Goal: Task Accomplishment & Management: Use online tool/utility

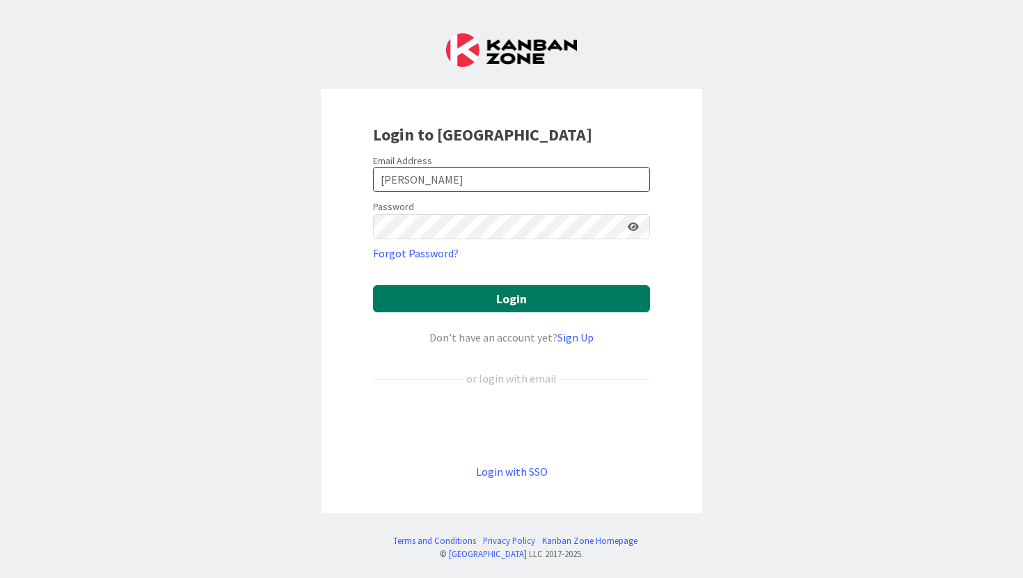
click at [470, 295] on button "Login" at bounding box center [511, 298] width 277 height 27
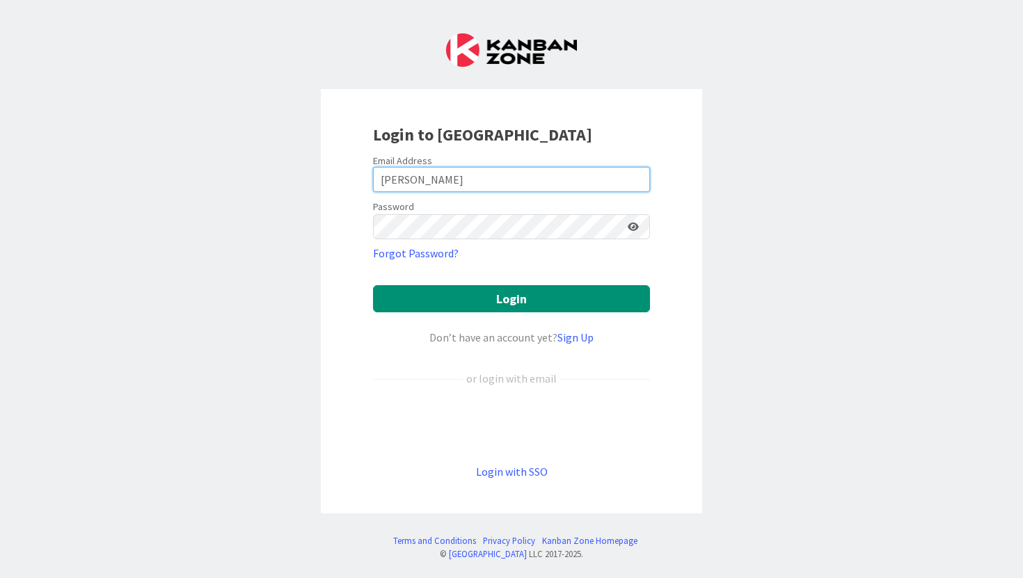
click at [412, 175] on input "[PERSON_NAME]" at bounding box center [511, 179] width 277 height 25
type input "C"
type input "k"
type input "[PERSON_NAME][EMAIL_ADDRESS][PERSON_NAME][DOMAIN_NAME]"
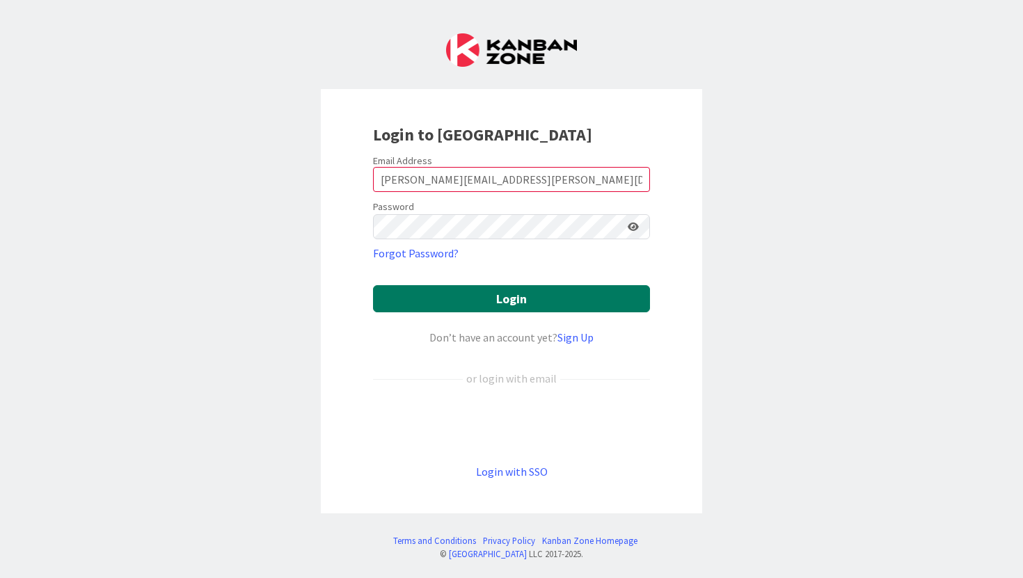
click at [470, 298] on button "Login" at bounding box center [511, 298] width 277 height 27
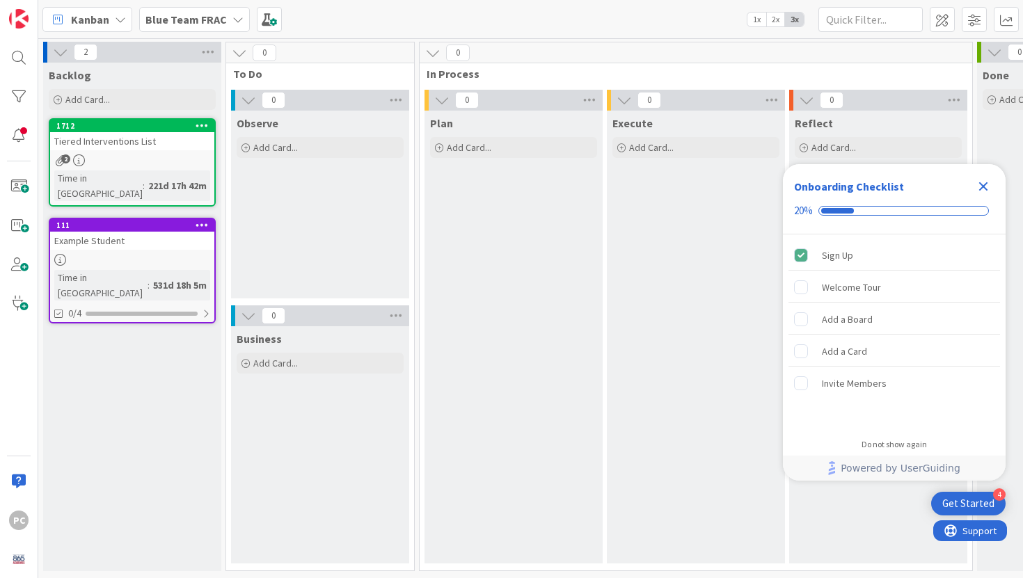
click at [233, 15] on icon at bounding box center [237, 19] width 11 height 11
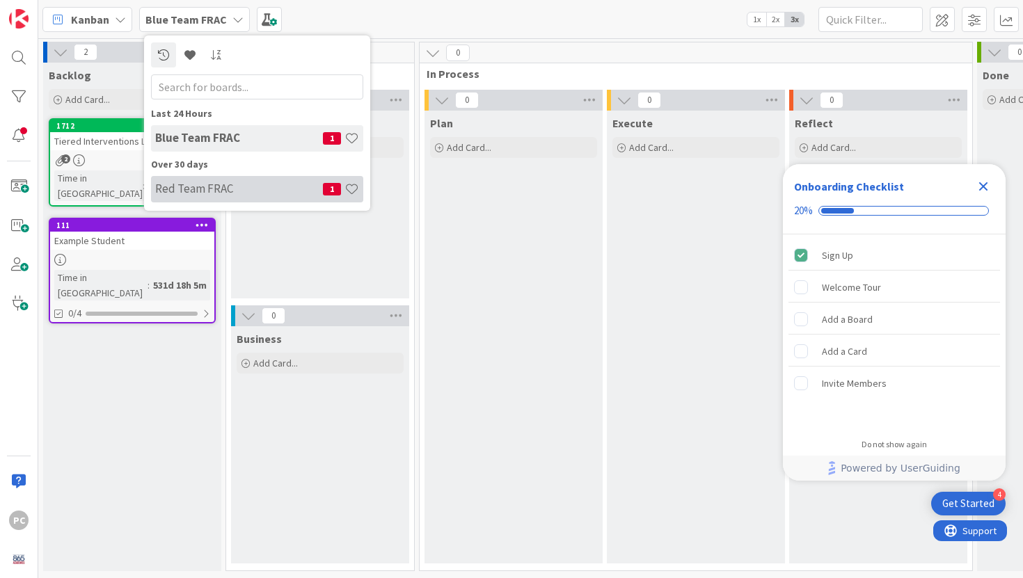
click at [196, 183] on h4 "Red Team FRAC" at bounding box center [239, 189] width 168 height 14
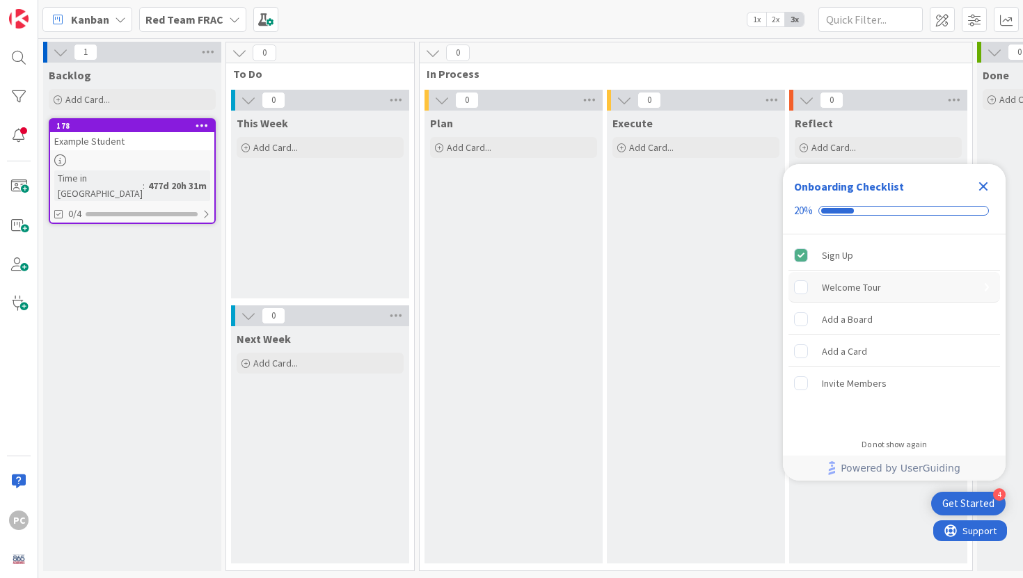
click at [862, 278] on div "Welcome Tour" at bounding box center [894, 287] width 212 height 31
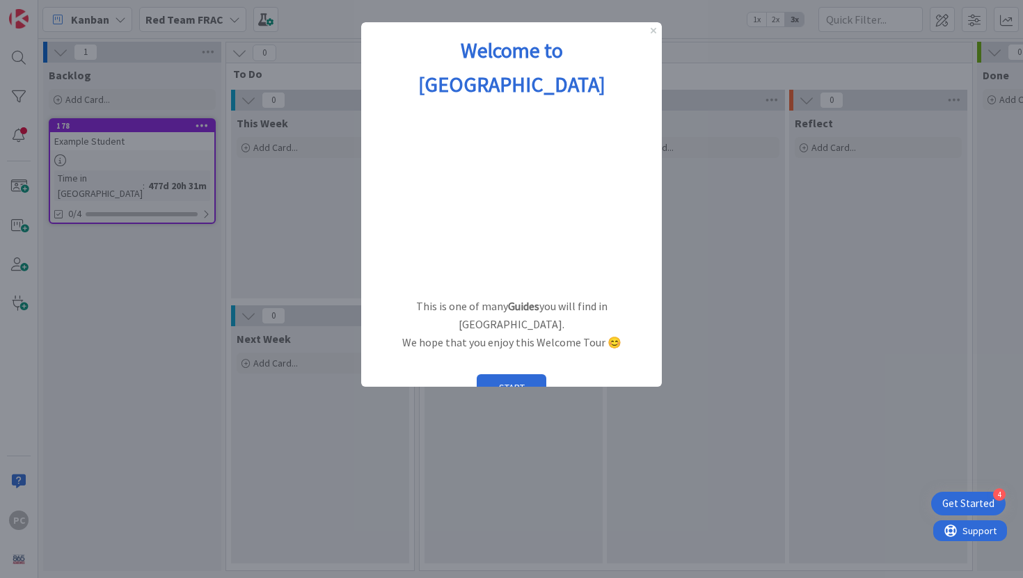
click at [953, 496] on div "4 Get Started" at bounding box center [968, 504] width 74 height 24
click at [927, 251] on div at bounding box center [511, 289] width 1023 height 578
click at [489, 374] on button "START" at bounding box center [512, 387] width 70 height 26
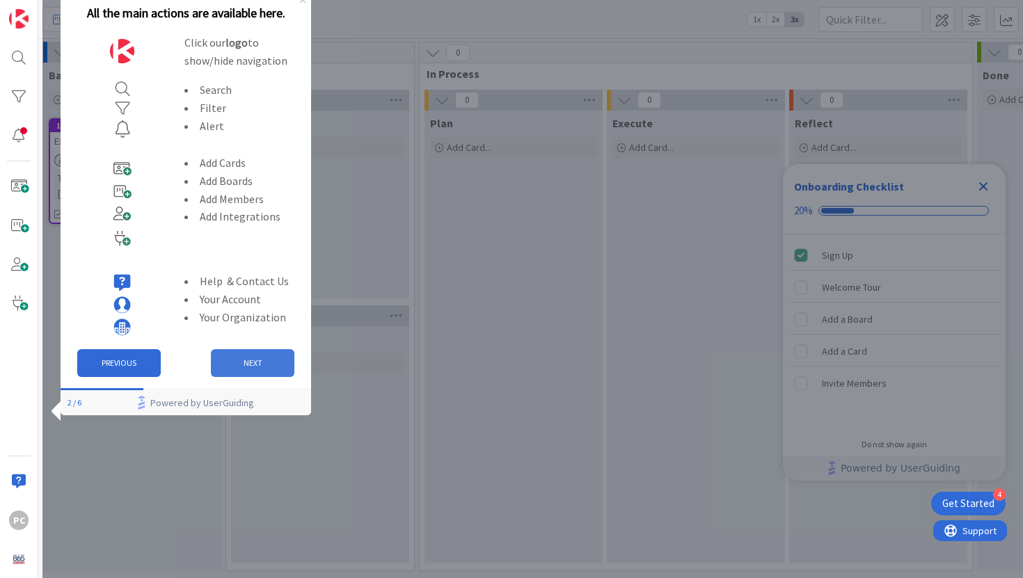
click at [230, 361] on button "NEXT" at bounding box center [253, 363] width 84 height 28
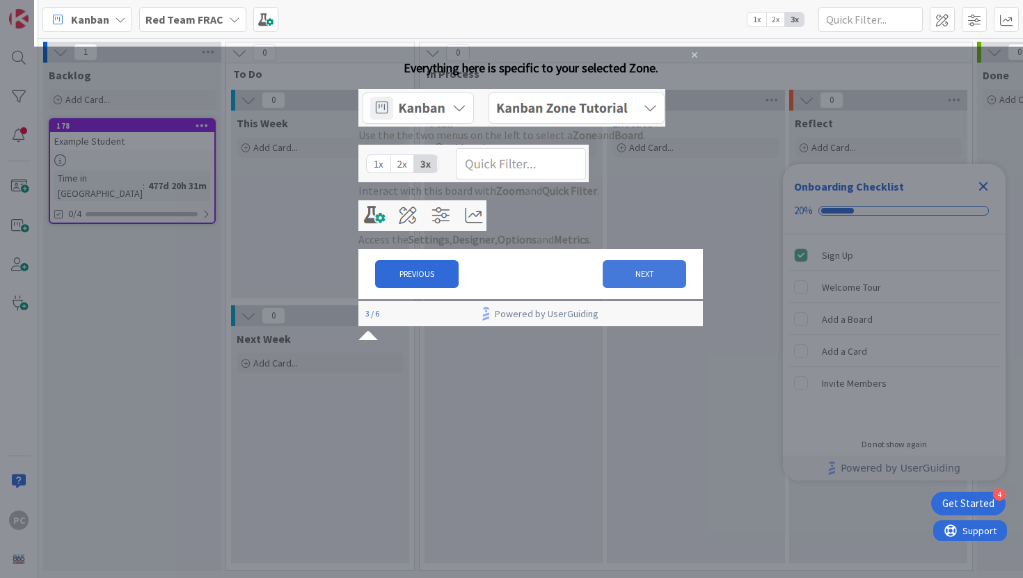
click at [634, 288] on button "NEXT" at bounding box center [645, 274] width 84 height 28
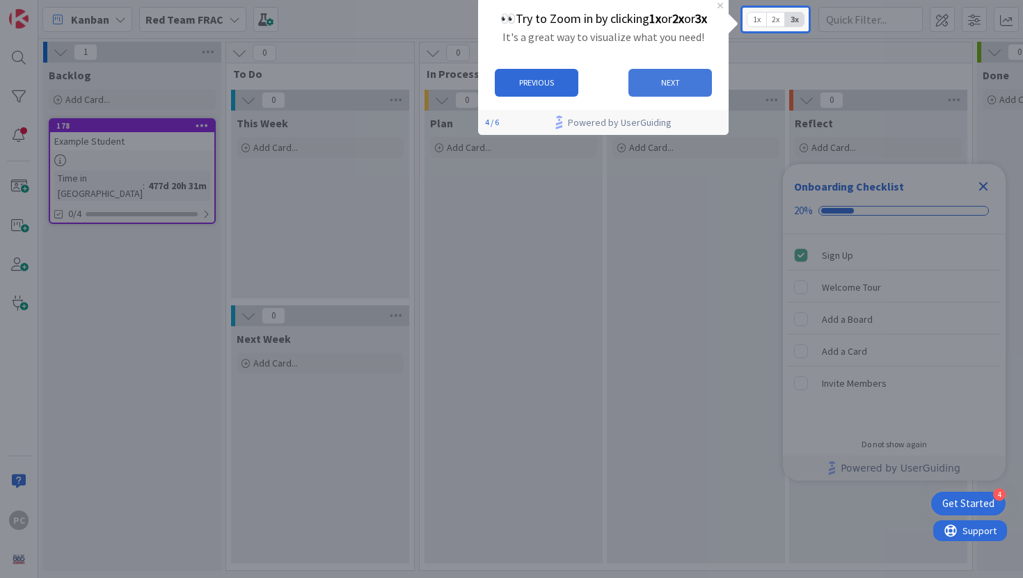
click at [681, 84] on button "NEXT" at bounding box center [670, 83] width 84 height 28
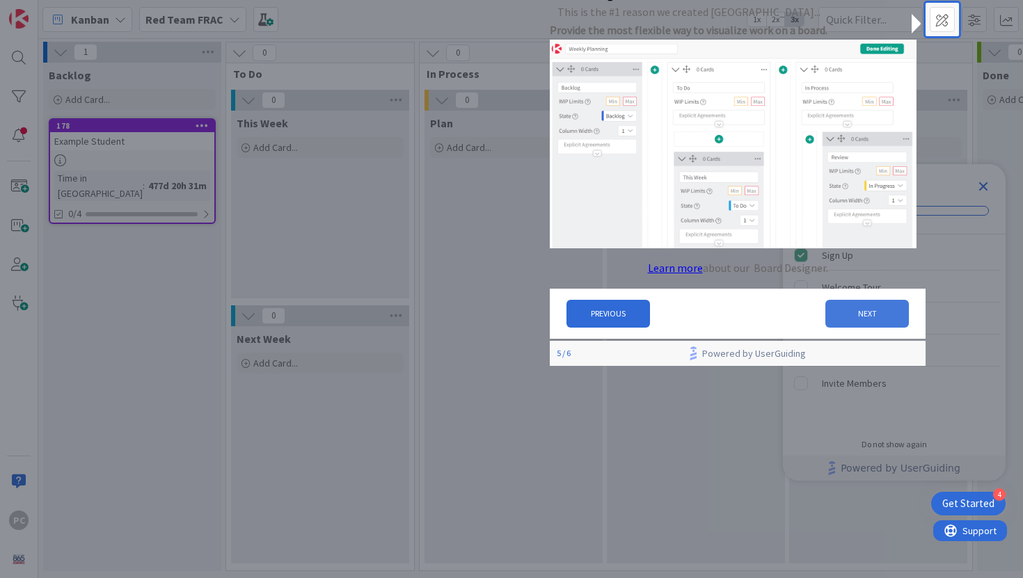
click at [840, 318] on button "NEXT" at bounding box center [867, 314] width 84 height 28
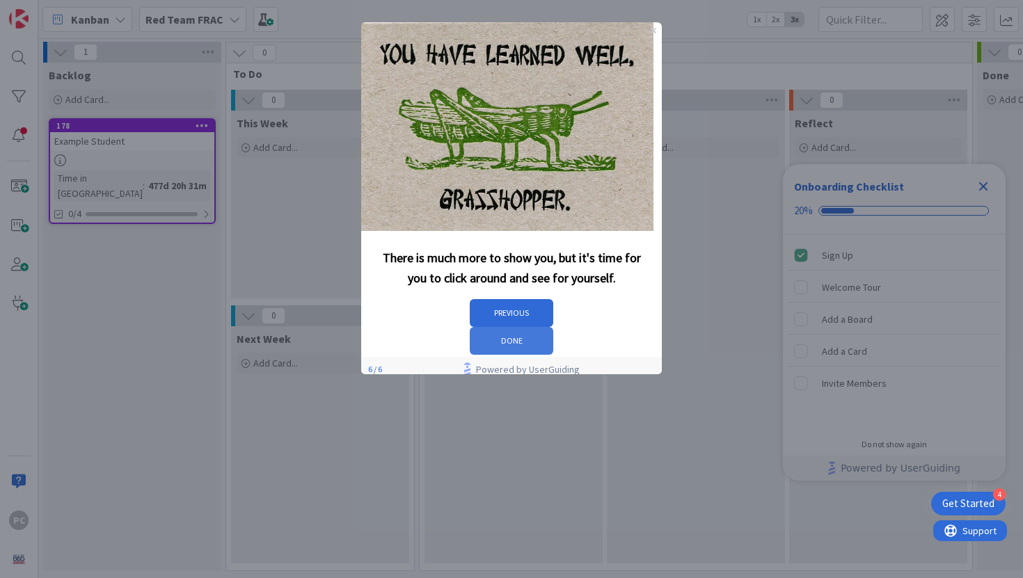
click at [553, 328] on button "DONE" at bounding box center [512, 341] width 84 height 28
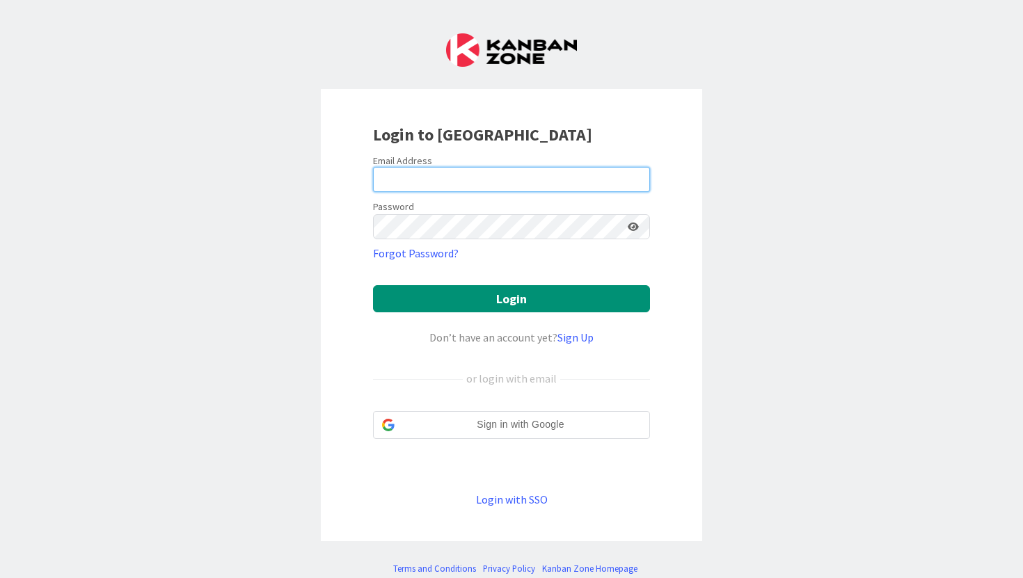
type input "terry.clark@knoxschools.org"
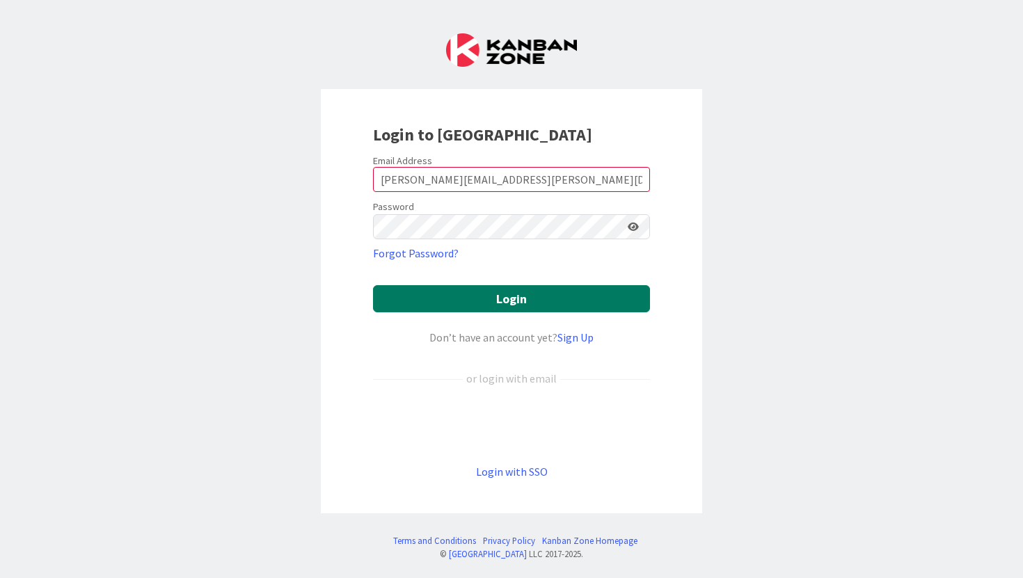
click at [439, 294] on button "Login" at bounding box center [511, 298] width 277 height 27
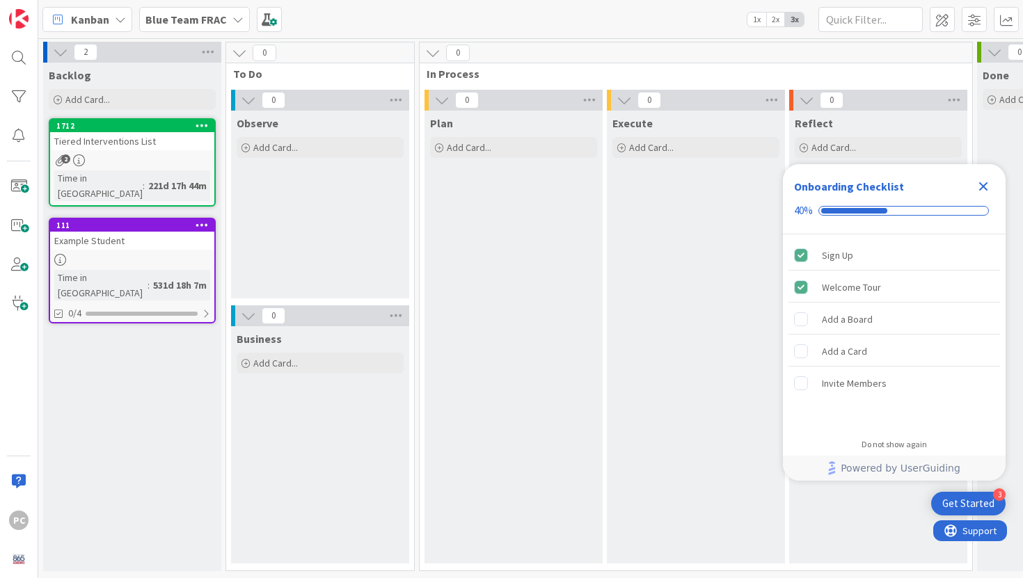
click at [58, 53] on icon at bounding box center [60, 52] width 15 height 15
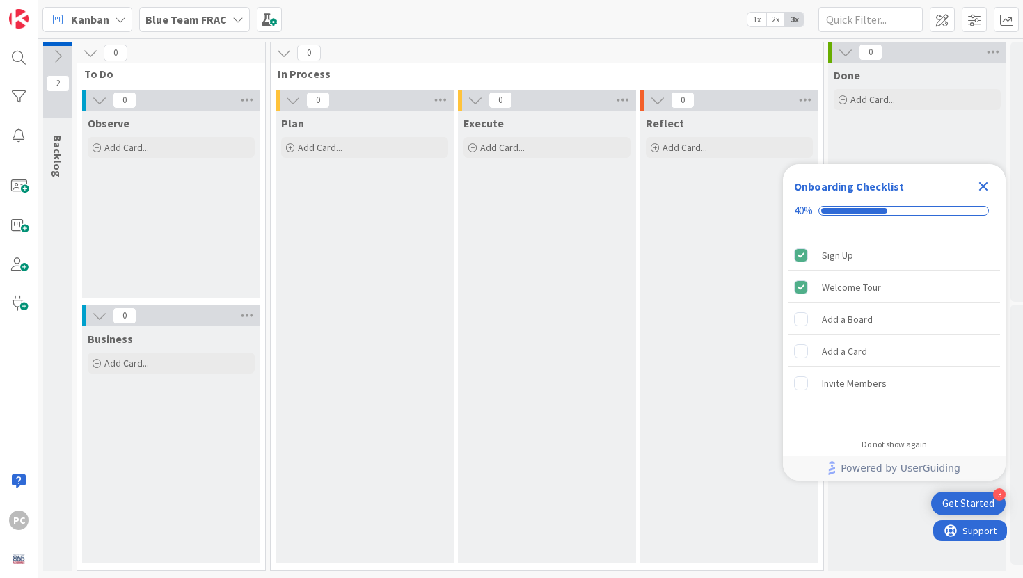
click at [61, 55] on icon at bounding box center [57, 56] width 15 height 15
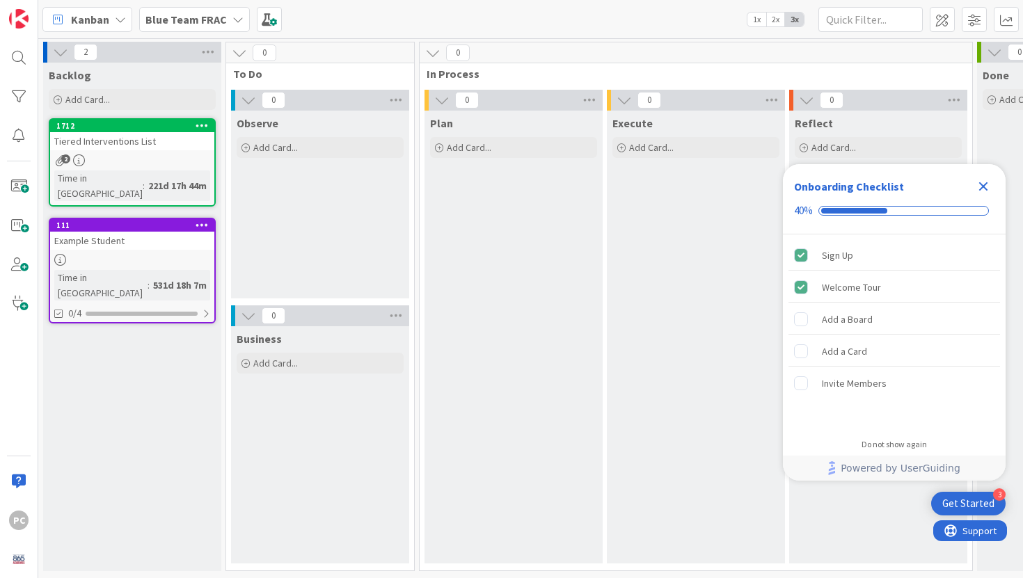
click at [987, 187] on icon "Close Checklist" at bounding box center [983, 186] width 17 height 17
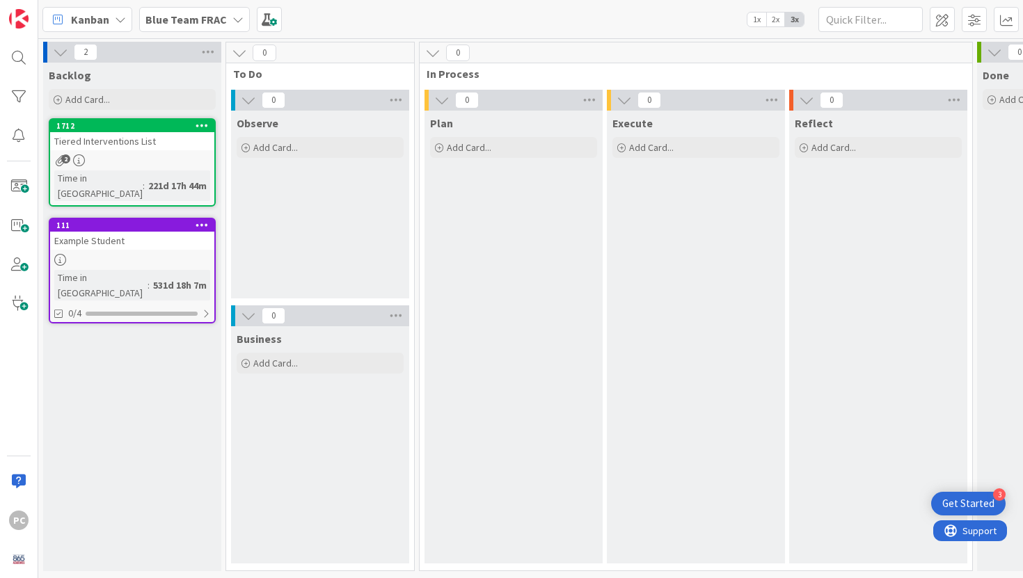
click at [208, 24] on b "Blue Team FRAC" at bounding box center [185, 20] width 81 height 14
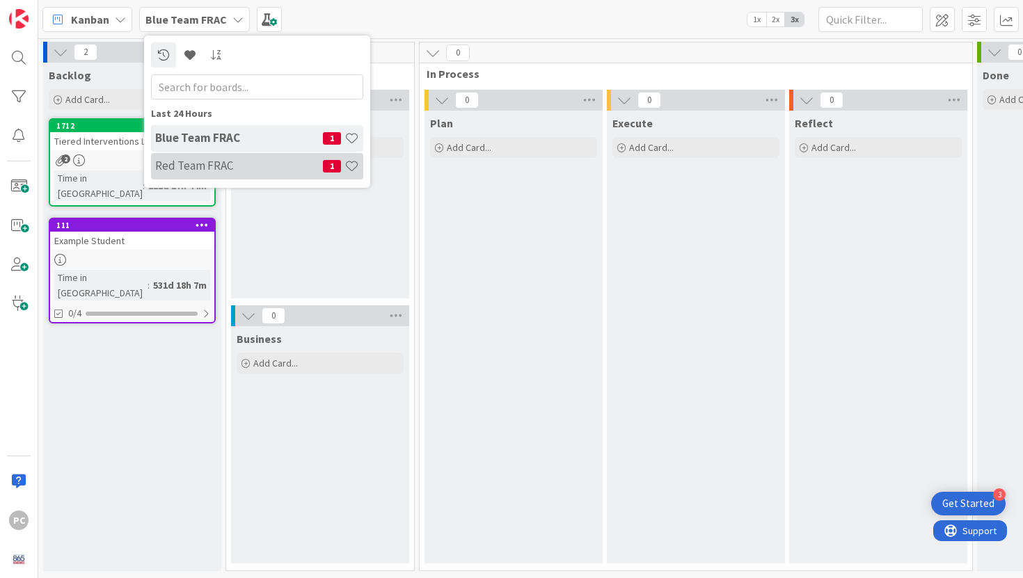
click at [199, 166] on h4 "Red Team FRAC" at bounding box center [239, 166] width 168 height 14
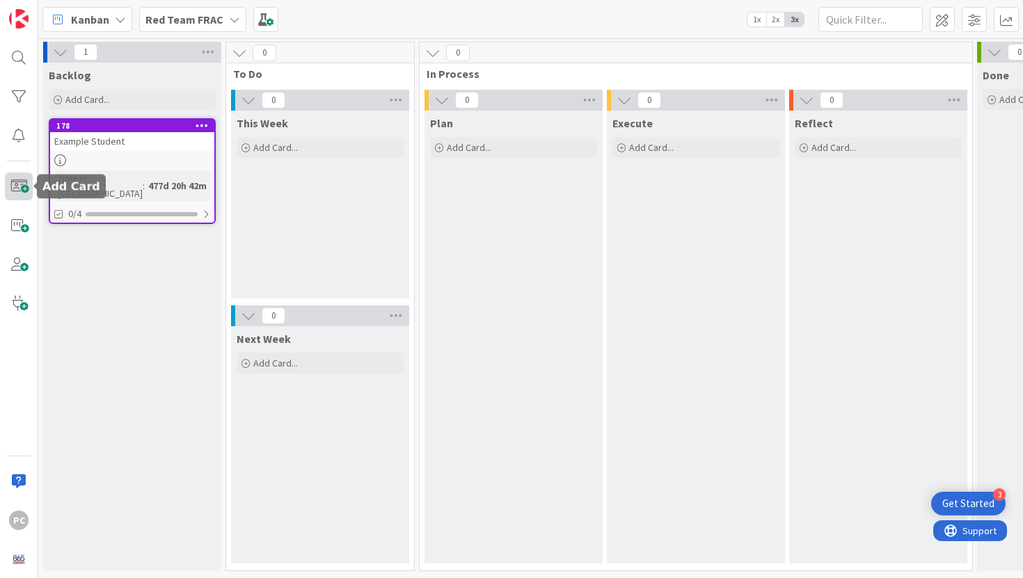
click at [19, 191] on span at bounding box center [19, 187] width 28 height 28
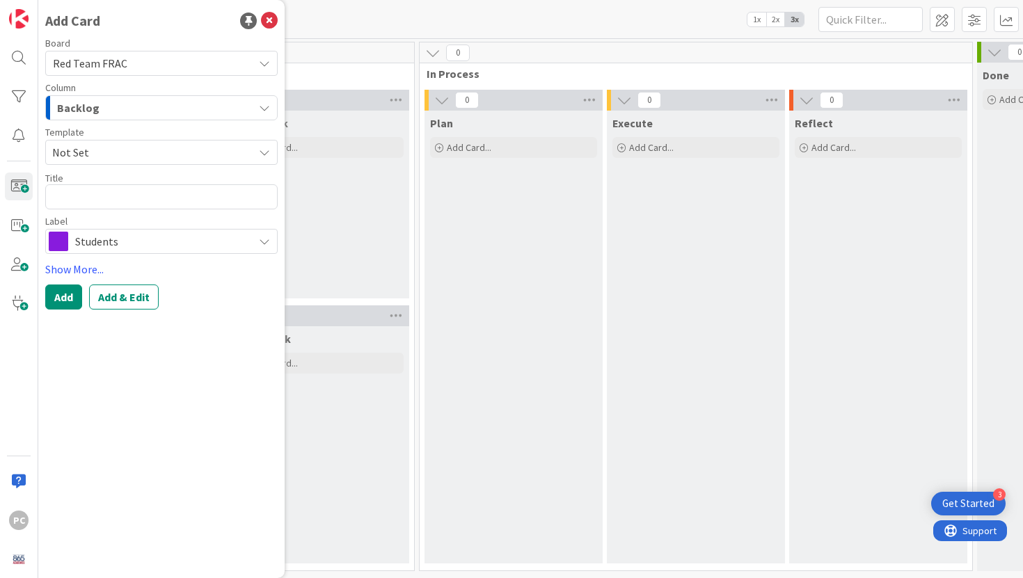
click at [221, 243] on span "Students" at bounding box center [160, 241] width 171 height 19
click at [141, 160] on span "Not Set" at bounding box center [147, 152] width 191 height 18
click at [275, 19] on icon at bounding box center [269, 21] width 17 height 17
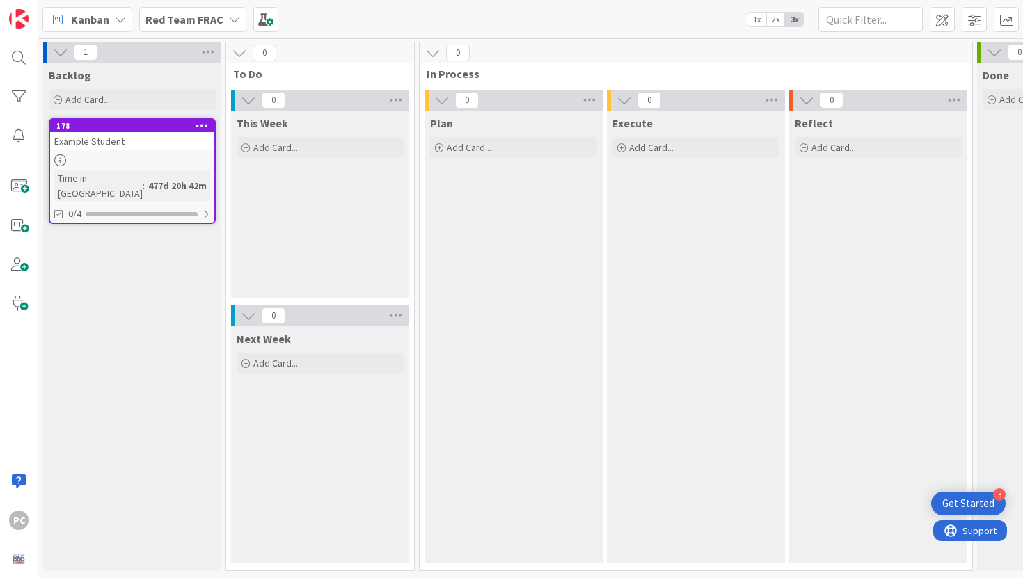
click at [231, 22] on icon at bounding box center [234, 19] width 11 height 11
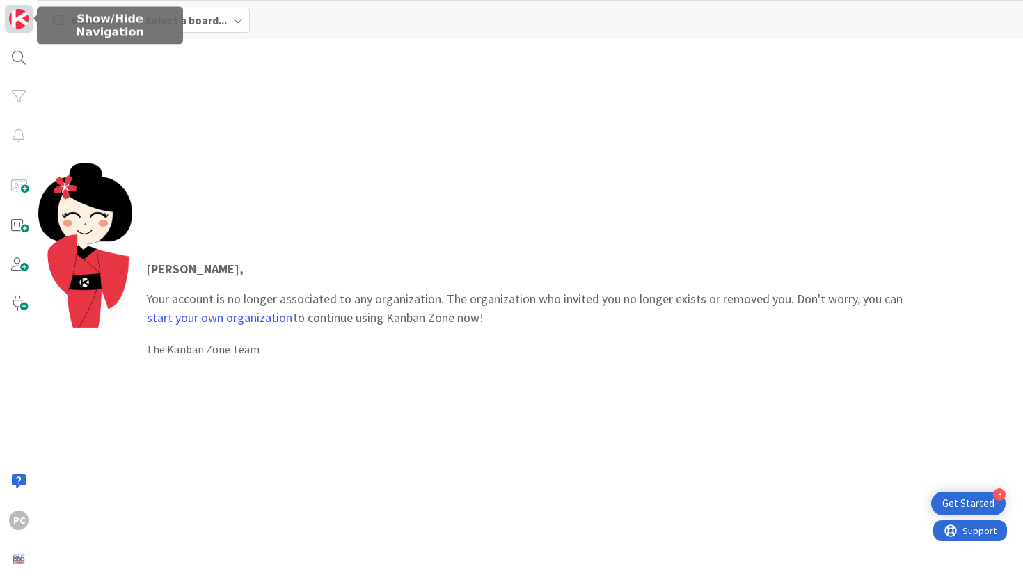
click at [19, 17] on img at bounding box center [18, 18] width 19 height 19
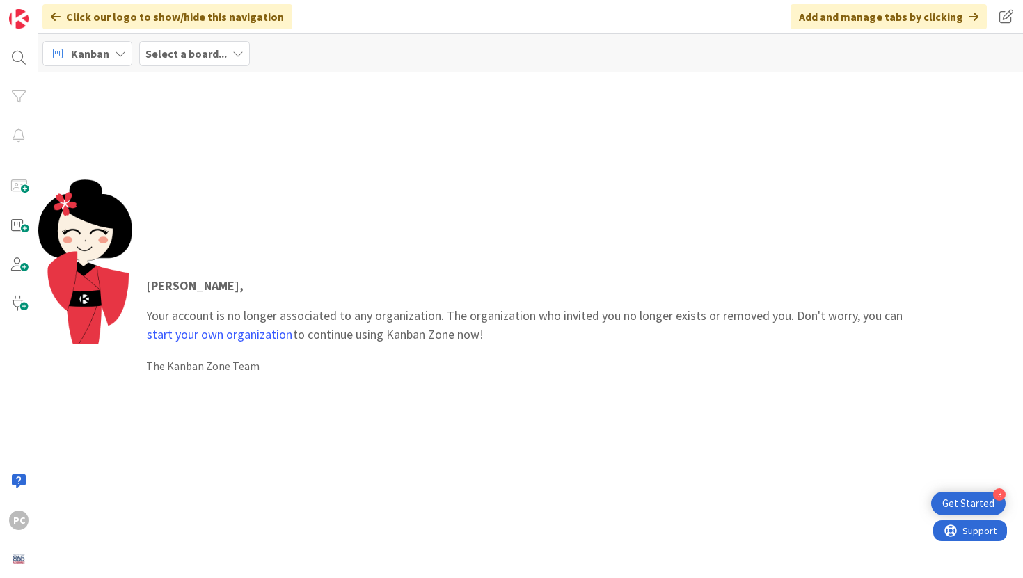
click at [191, 52] on b "Select a board..." at bounding box center [185, 54] width 81 height 14
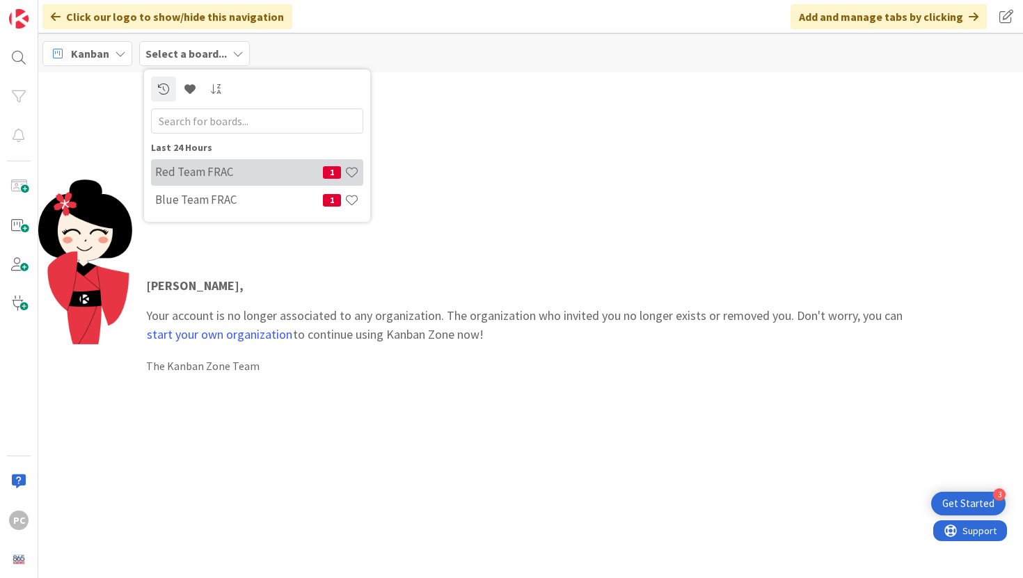
click at [214, 182] on div "Red Team FRAC 1" at bounding box center [257, 172] width 212 height 26
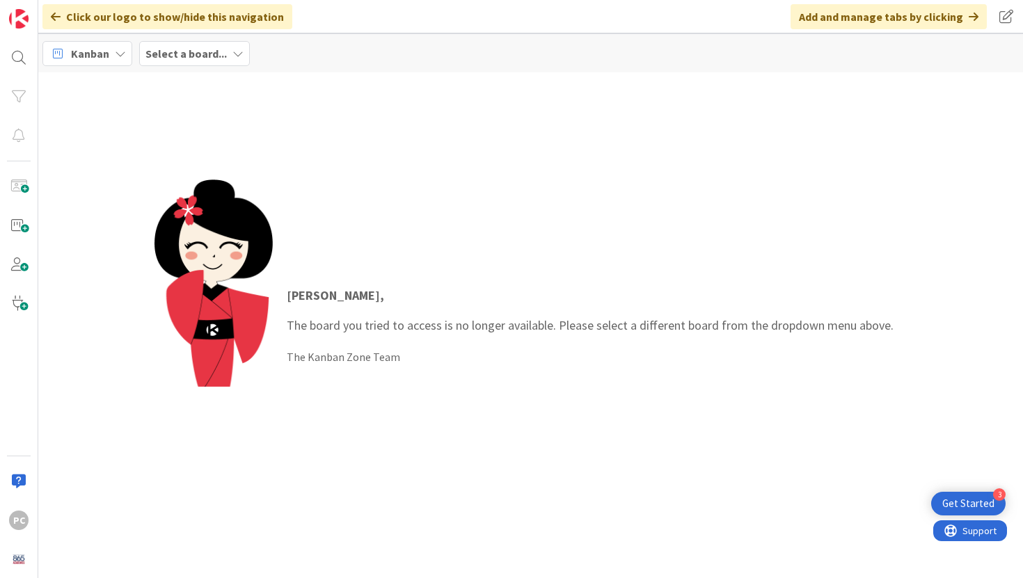
click at [174, 53] on b "Select a board..." at bounding box center [185, 54] width 81 height 14
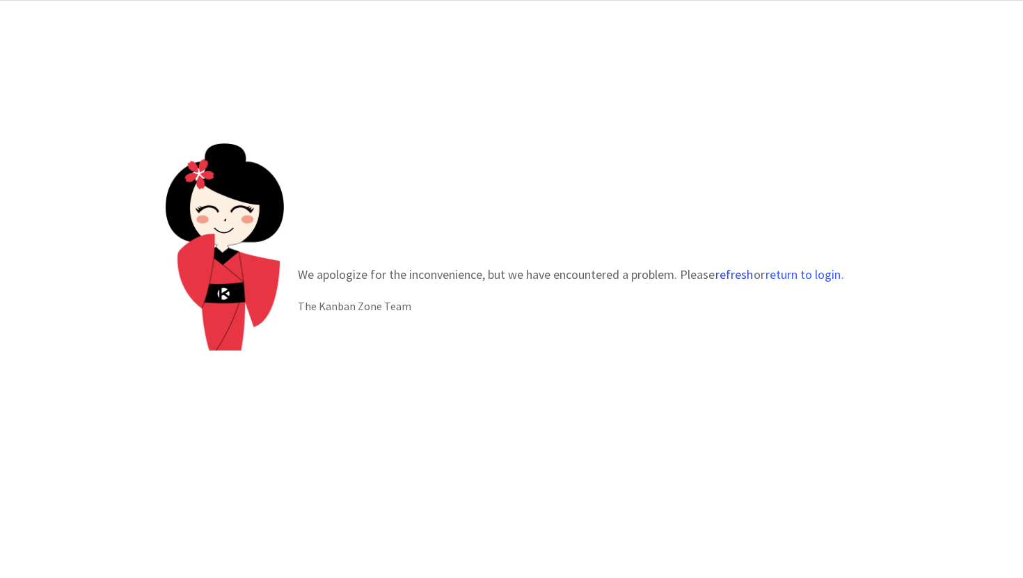
click at [728, 274] on button "refresh" at bounding box center [734, 275] width 39 height 14
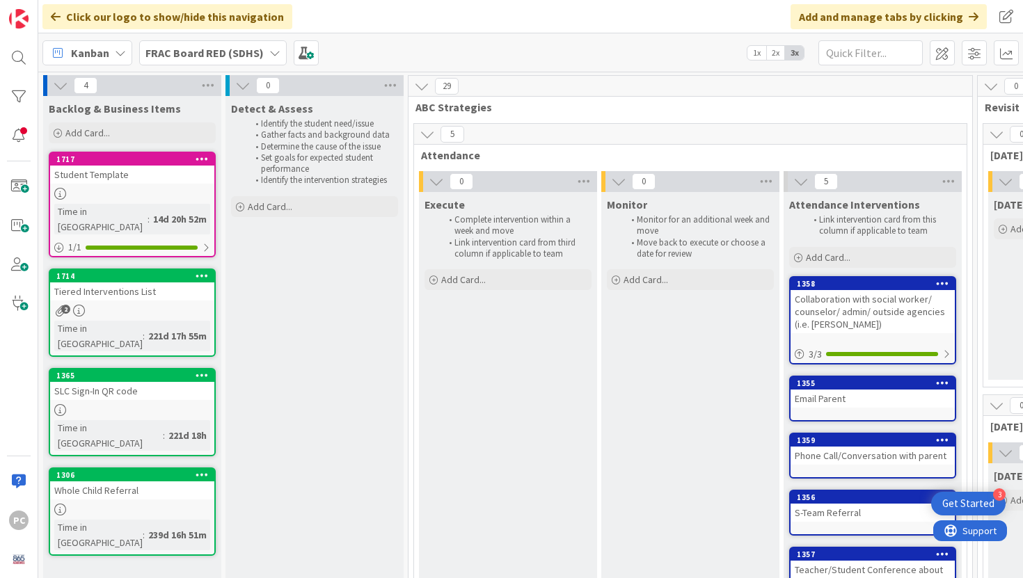
click at [269, 51] on icon at bounding box center [274, 52] width 11 height 11
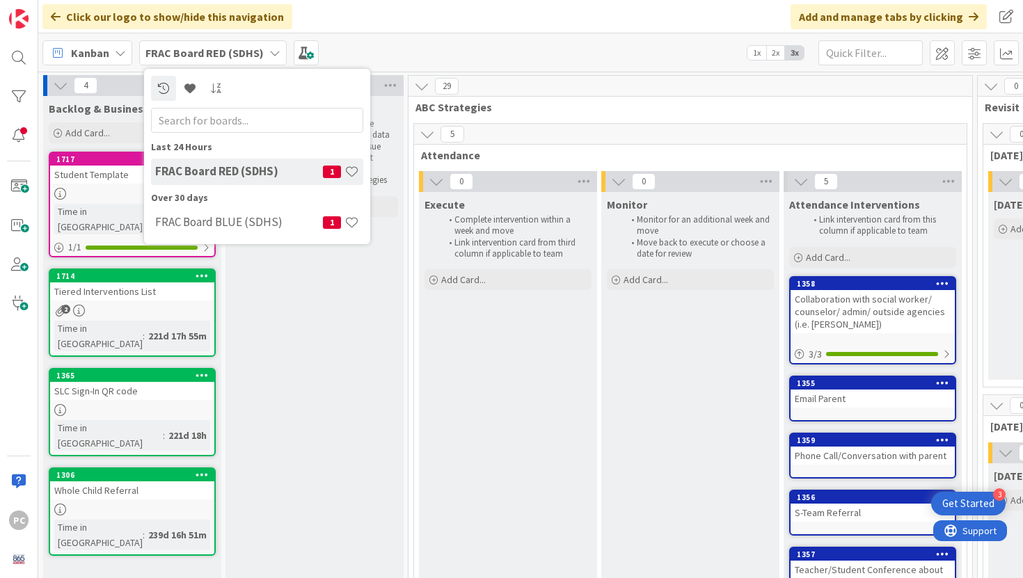
click at [269, 51] on icon at bounding box center [274, 52] width 11 height 11
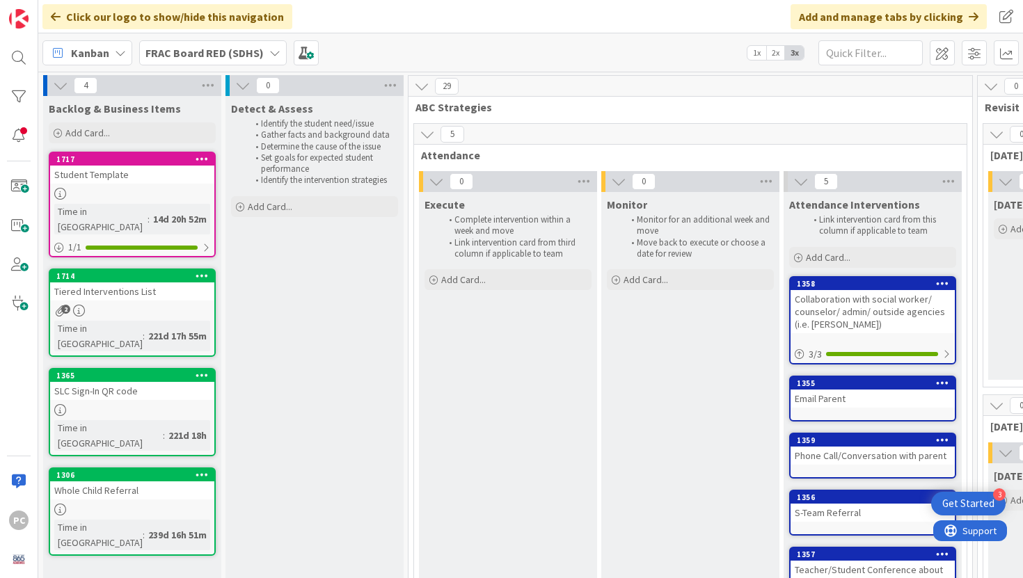
click at [203, 158] on icon at bounding box center [202, 159] width 13 height 10
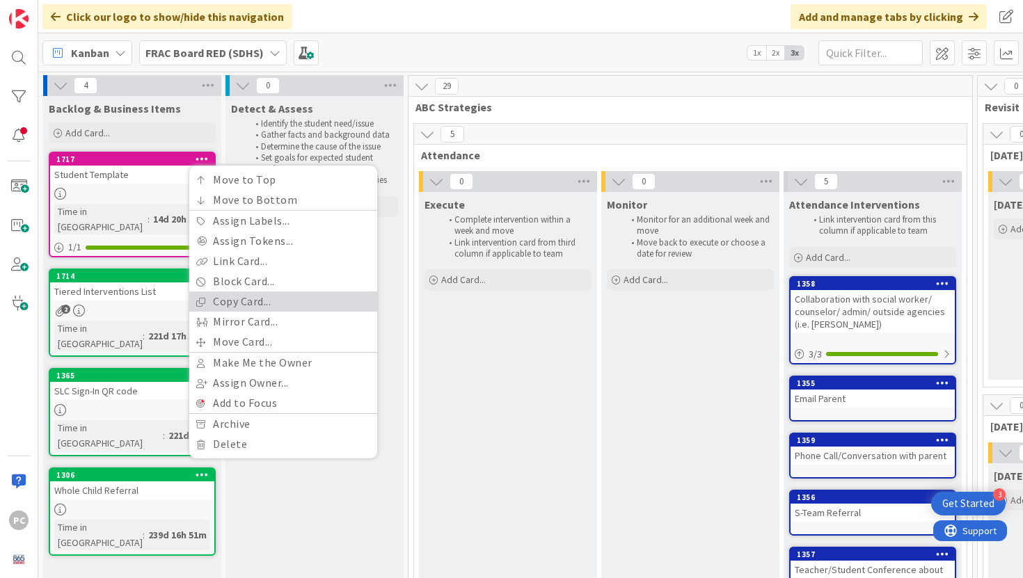
click at [239, 301] on link "Copy Card..." at bounding box center [283, 302] width 188 height 20
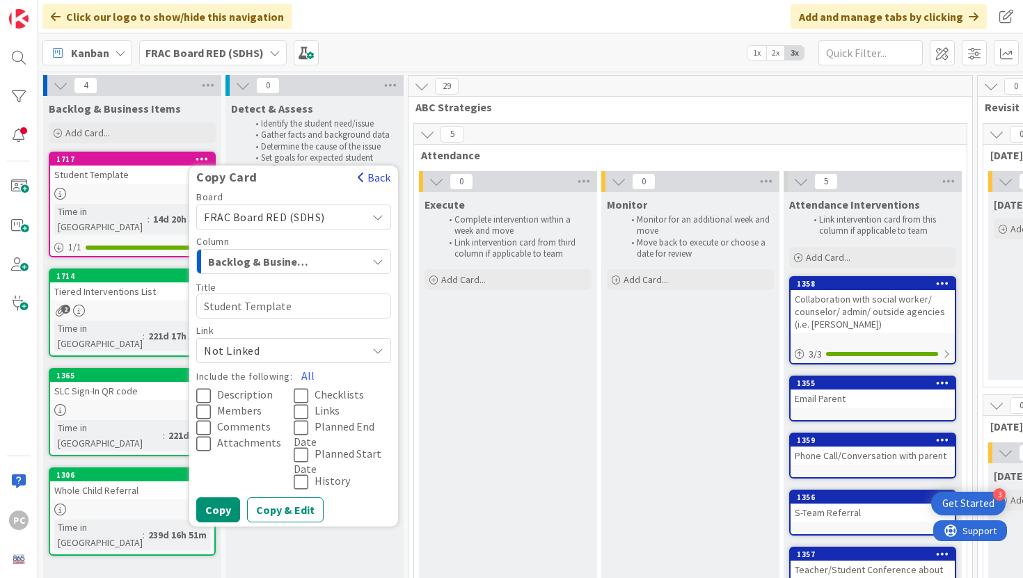
click at [383, 173] on button "Back" at bounding box center [374, 177] width 34 height 15
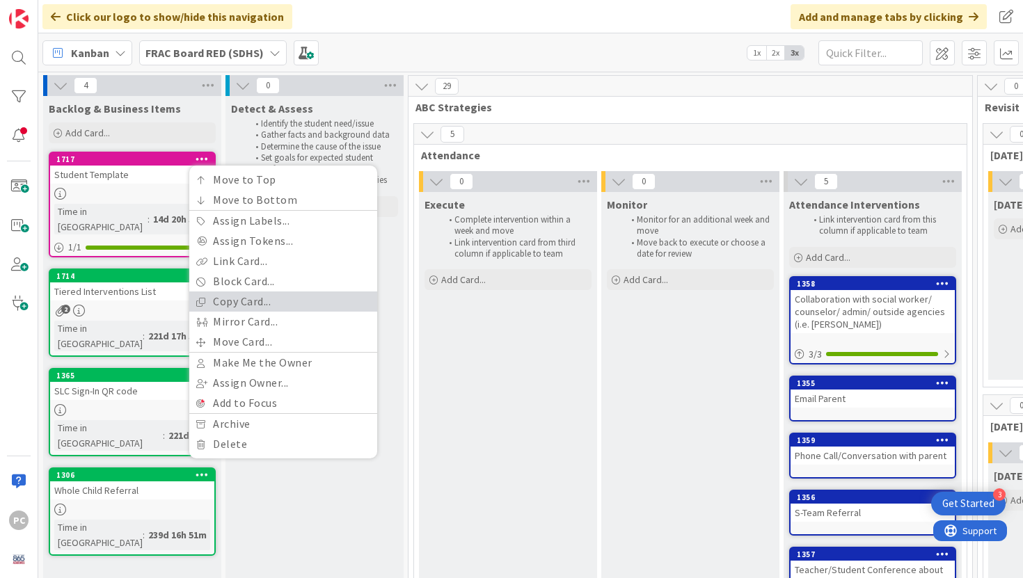
click at [258, 301] on link "Copy Card..." at bounding box center [283, 302] width 188 height 20
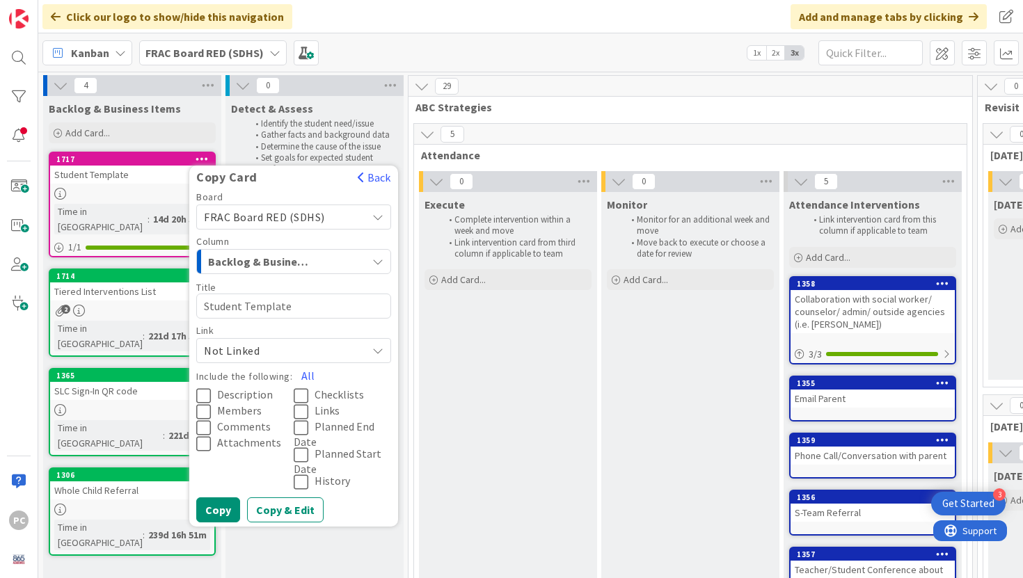
click at [343, 263] on div "Backlog & Business Items" at bounding box center [286, 262] width 162 height 22
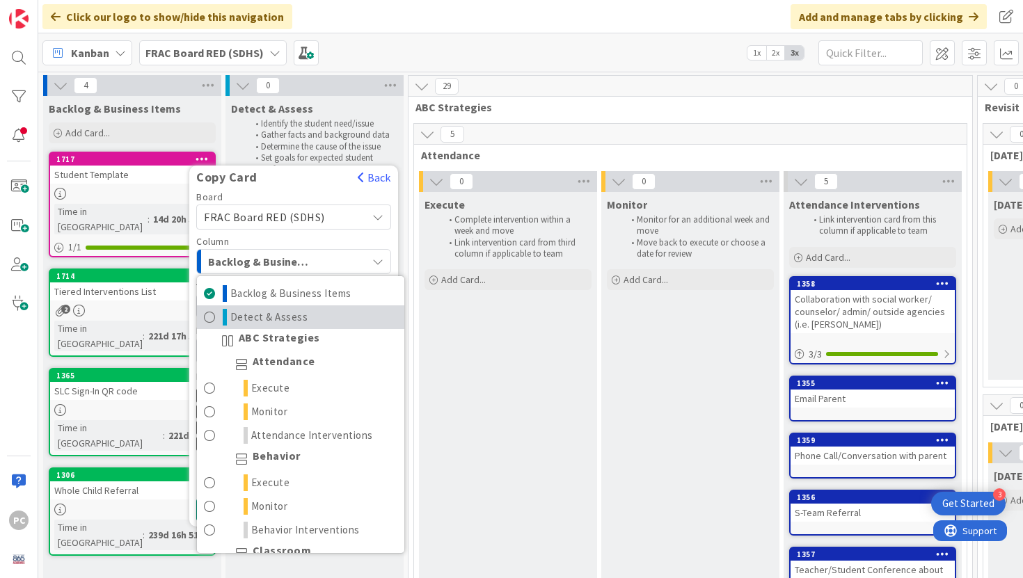
click at [322, 308] on link "Detect & Assess" at bounding box center [300, 318] width 207 height 24
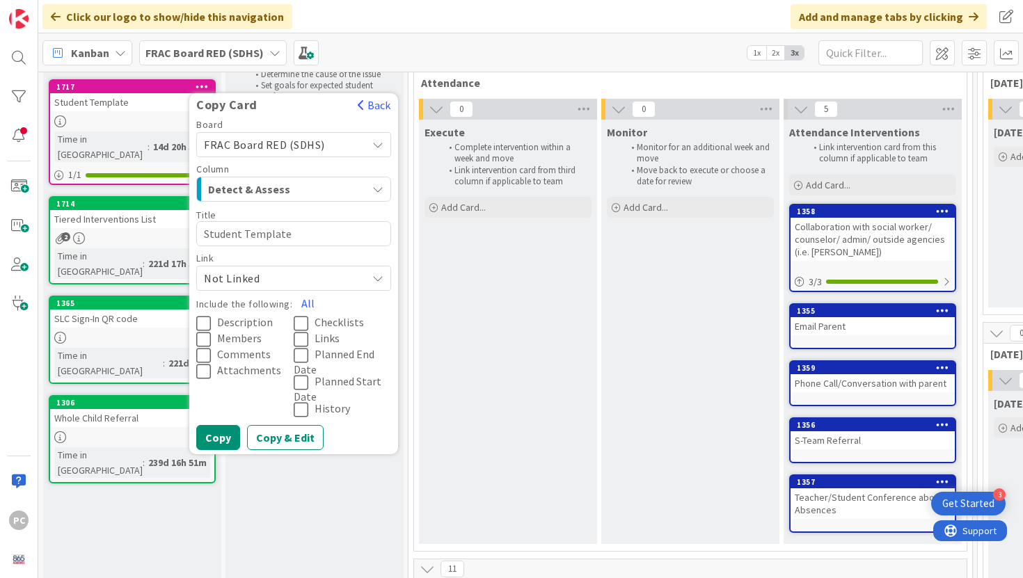
scroll to position [77, 0]
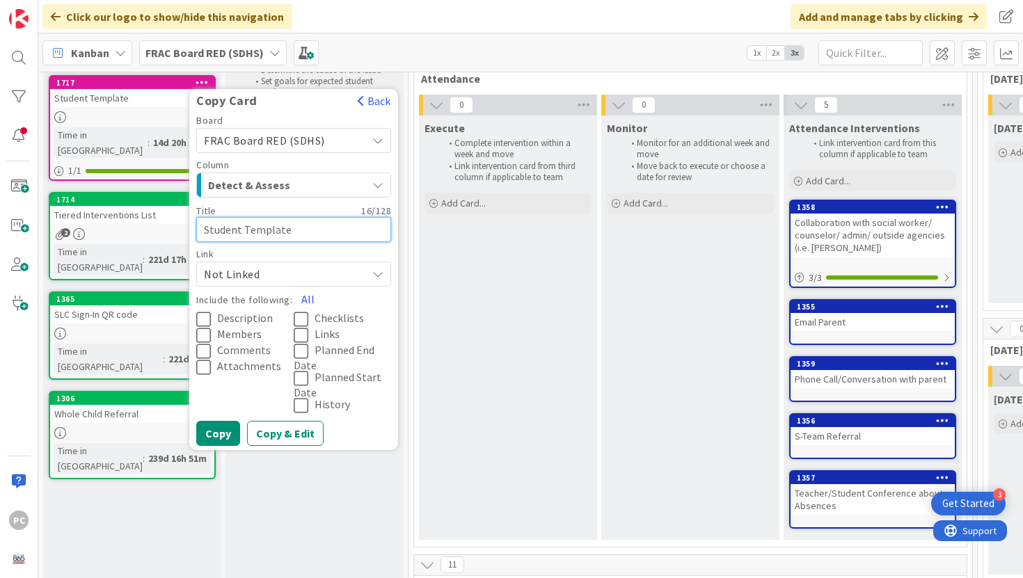
click at [259, 224] on textarea "Student Template" at bounding box center [293, 229] width 195 height 25
type textarea "x"
type textarea "Student TemJplate"
type textarea "x"
type textarea "Student TemJohplate"
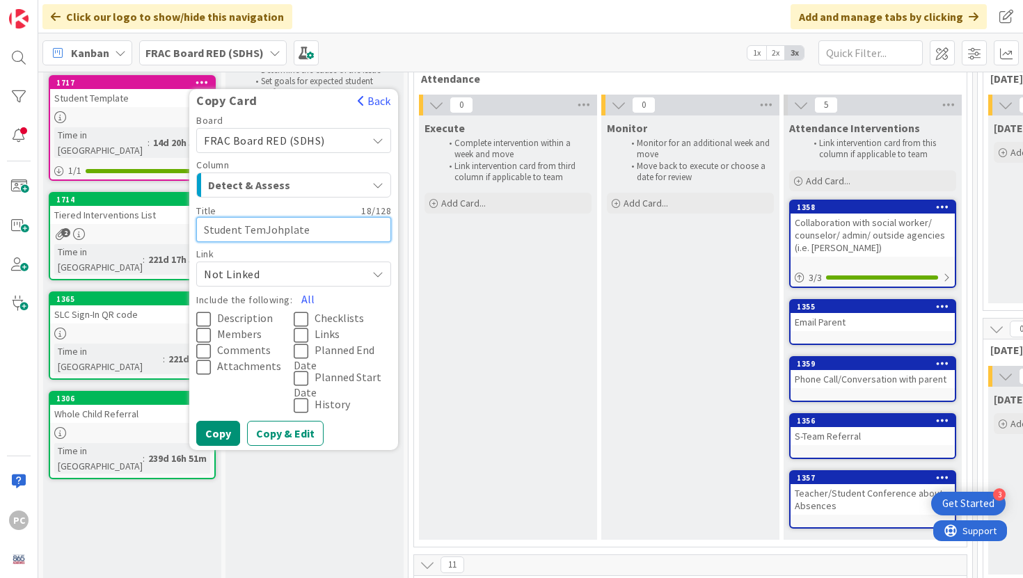
type textarea "x"
type textarea "Student TemJohnplate"
type textarea "x"
type textarea "Student TemJohplate"
type textarea "x"
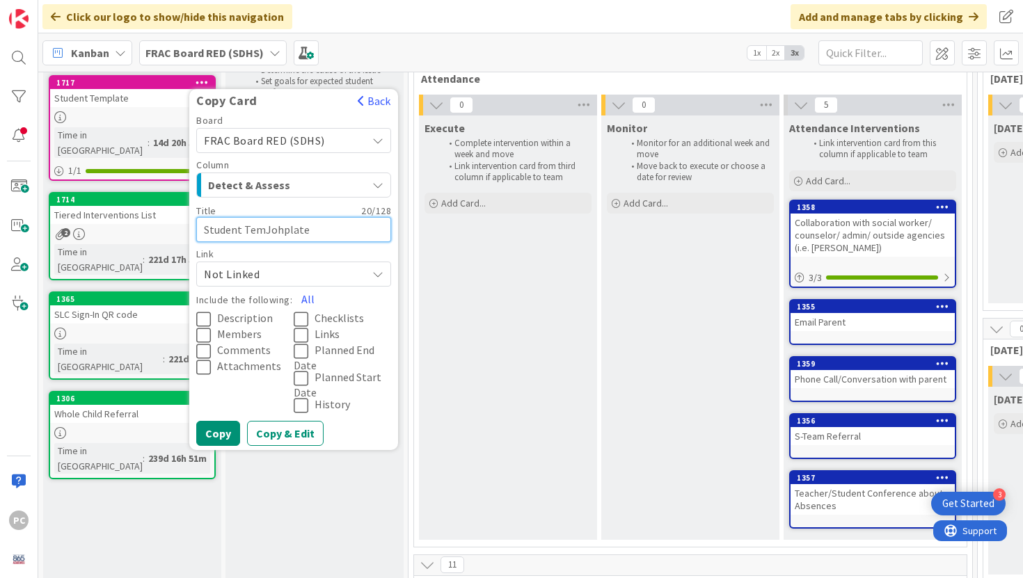
type textarea "Student TemJoplate"
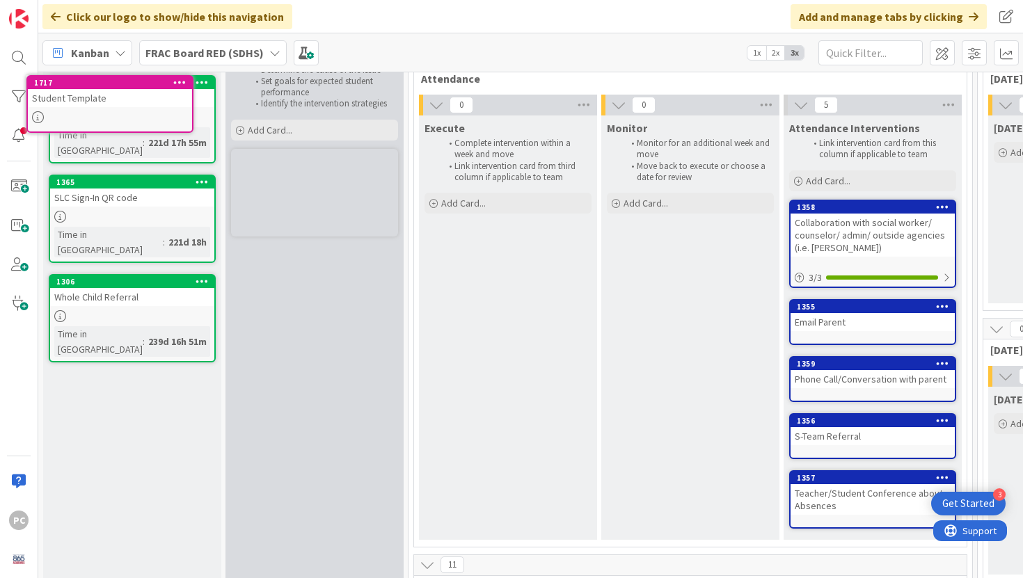
scroll to position [0, 0]
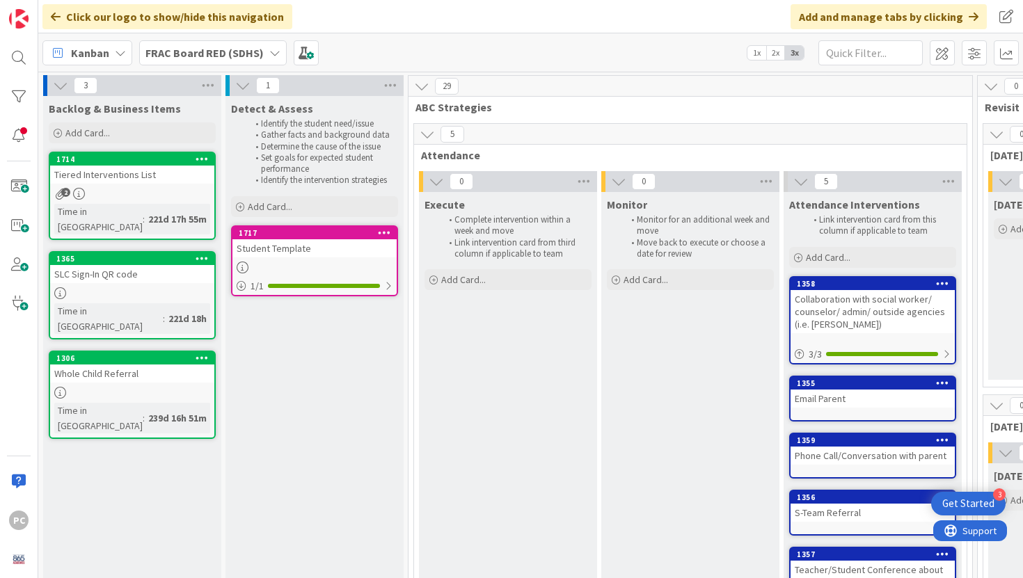
click at [352, 266] on div at bounding box center [314, 268] width 164 height 12
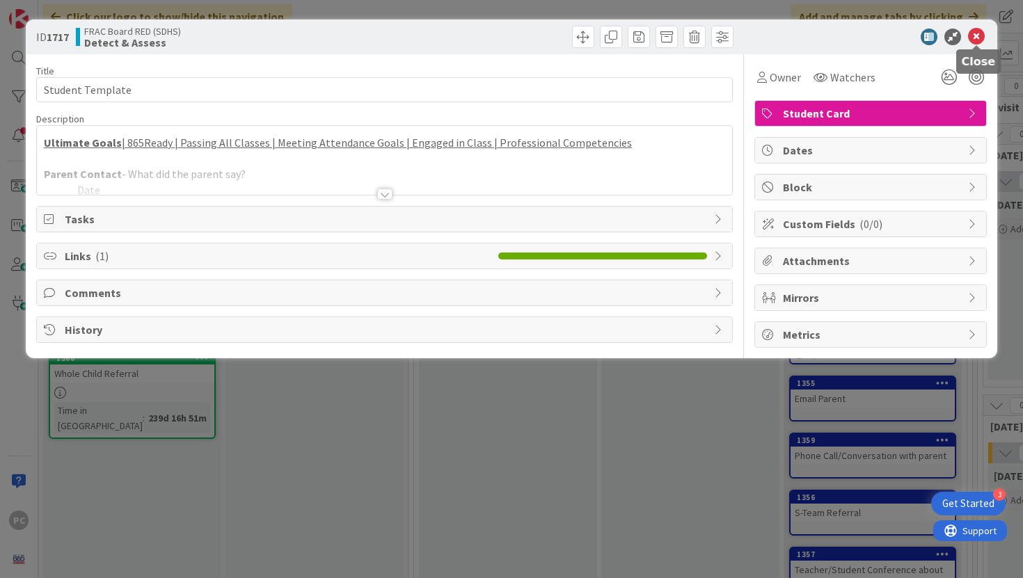
click at [982, 38] on icon at bounding box center [976, 37] width 17 height 17
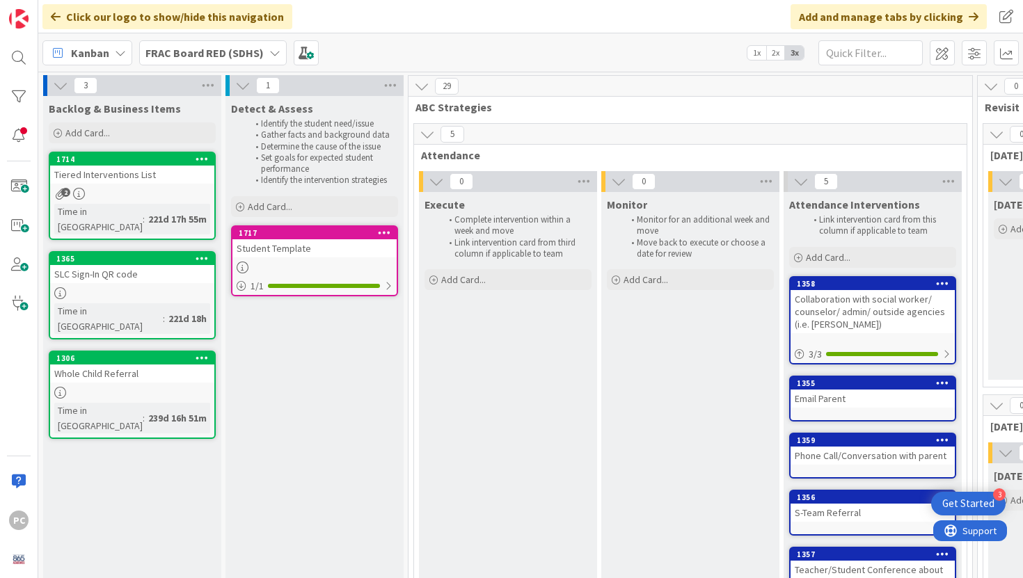
click at [392, 230] on div at bounding box center [384, 233] width 25 height 10
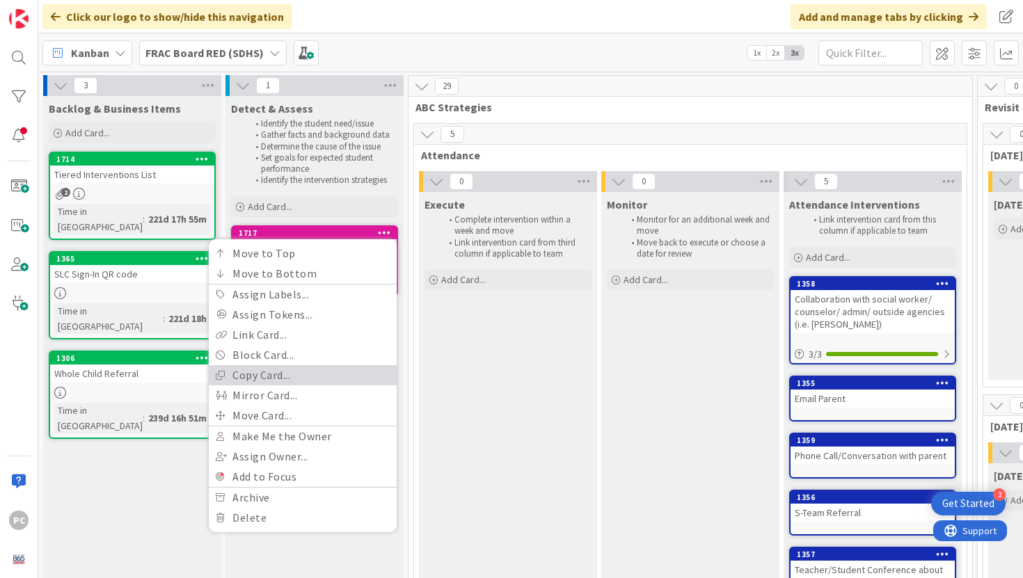
click at [313, 373] on link "Copy Card..." at bounding box center [303, 375] width 188 height 20
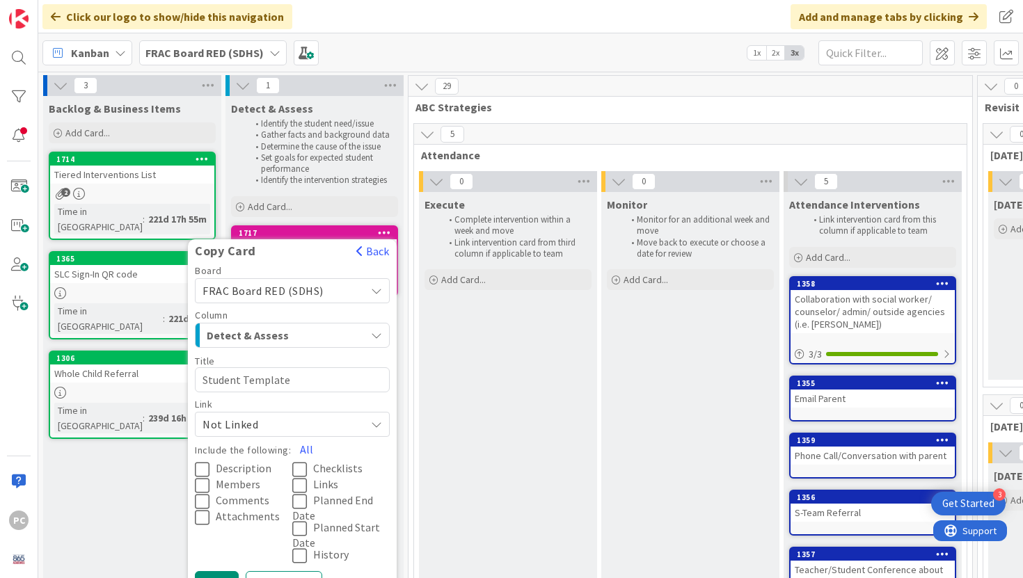
click at [301, 376] on textarea "Student Template" at bounding box center [292, 379] width 195 height 25
type textarea "x"
type textarea "Student Templat"
type textarea "x"
type textarea "Student Templa"
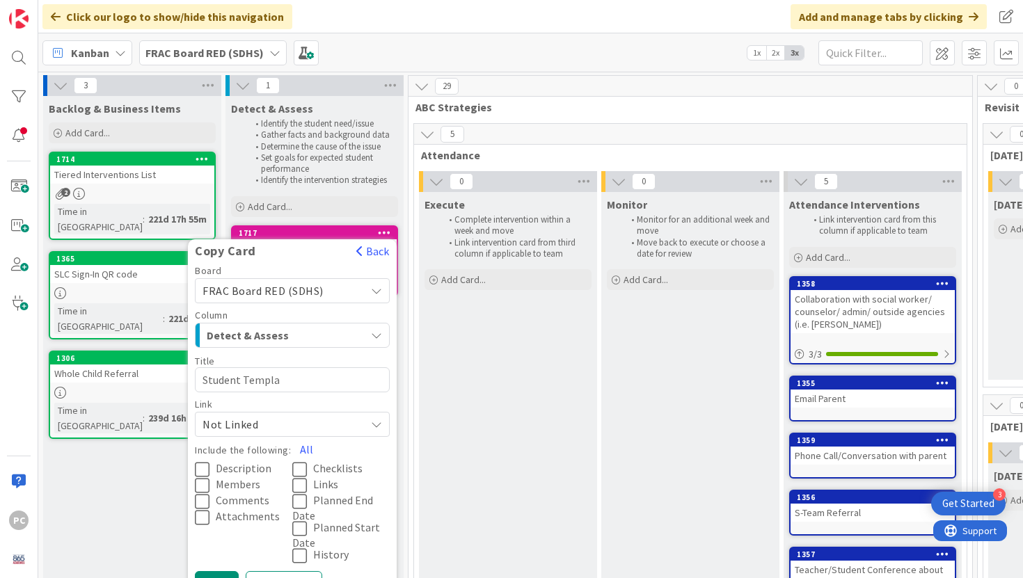
type textarea "x"
type textarea "Student Templ"
type textarea "x"
type textarea "Student Temp"
type textarea "x"
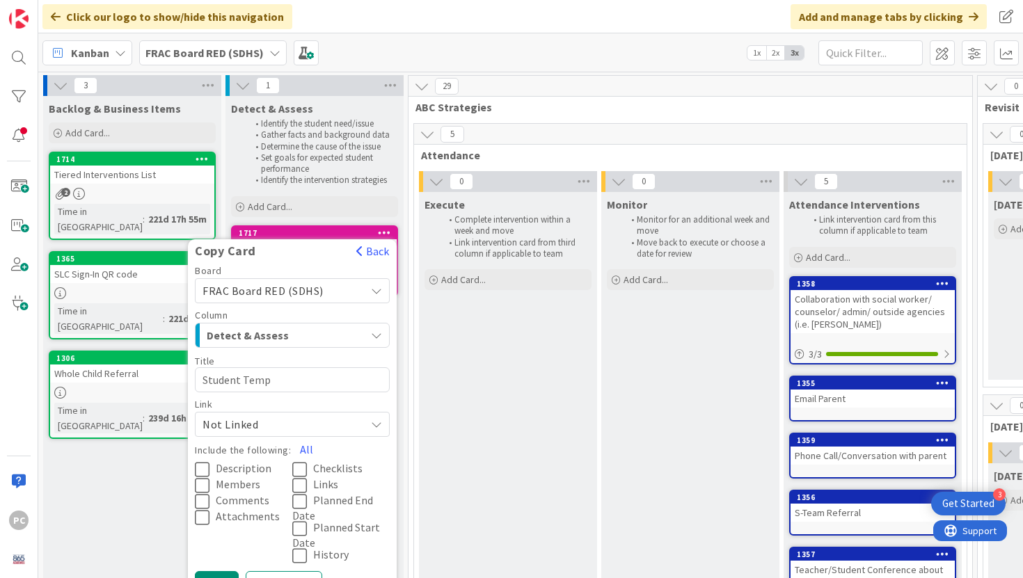
type textarea "Student Tem"
type textarea "x"
type textarea "Student Te"
type textarea "x"
type textarea "Student T"
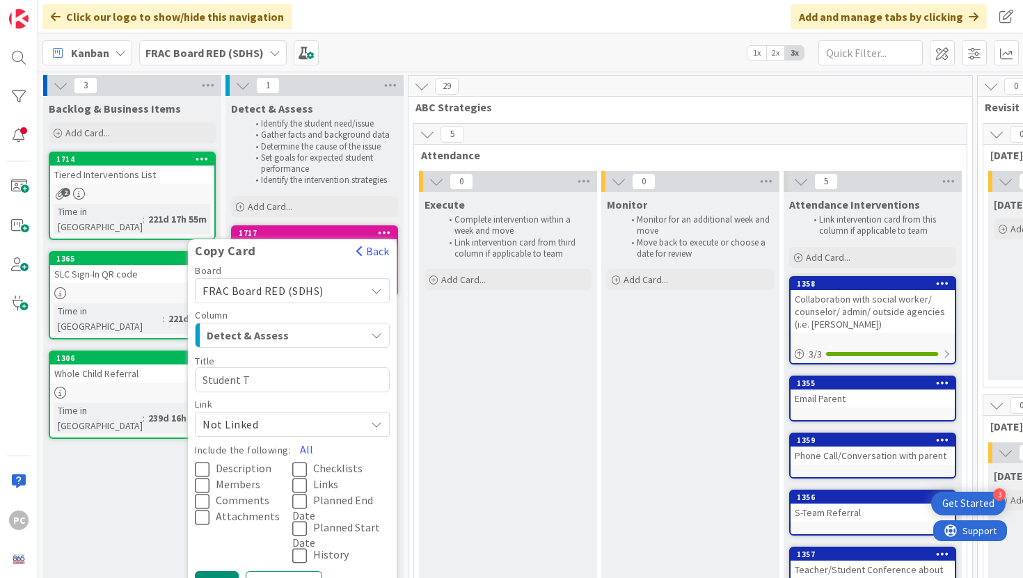
type textarea "x"
type textarea "Student"
type textarea "x"
type textarea "Student"
type textarea "x"
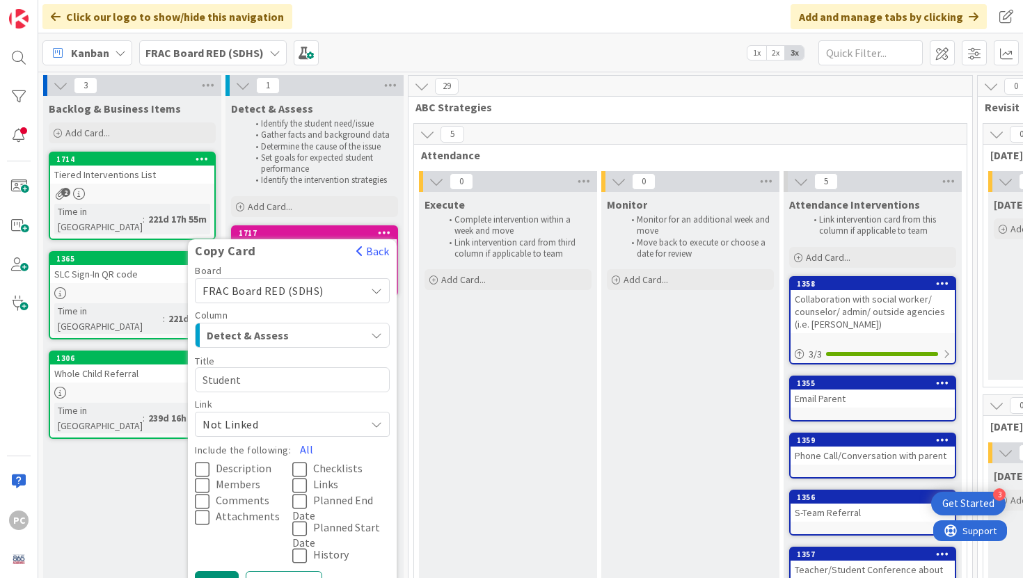
type textarea "Studen"
type textarea "x"
type textarea "Stude"
type textarea "x"
type textarea "Stud"
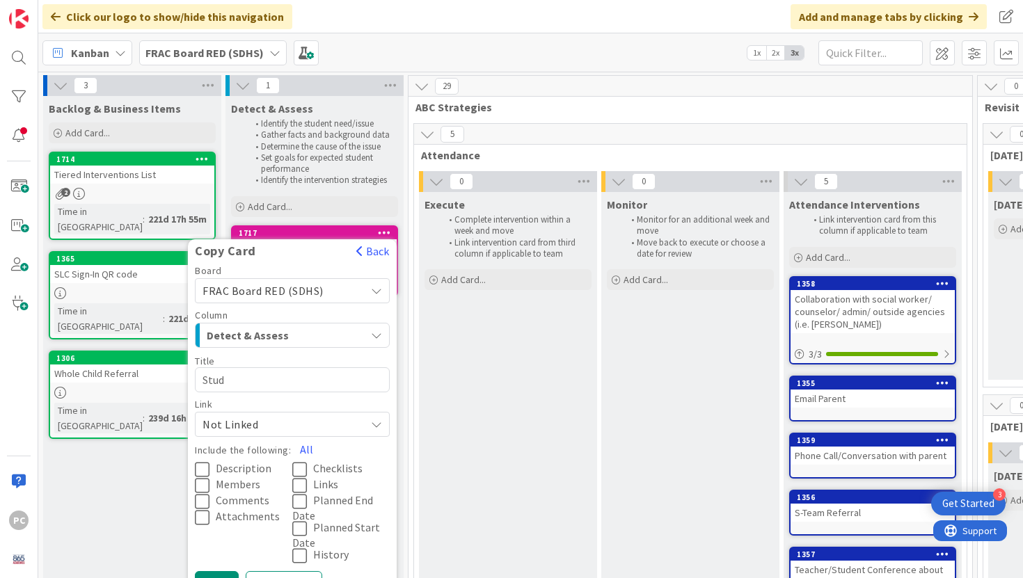
type textarea "x"
type textarea "Stu"
type textarea "x"
type textarea "St"
type textarea "x"
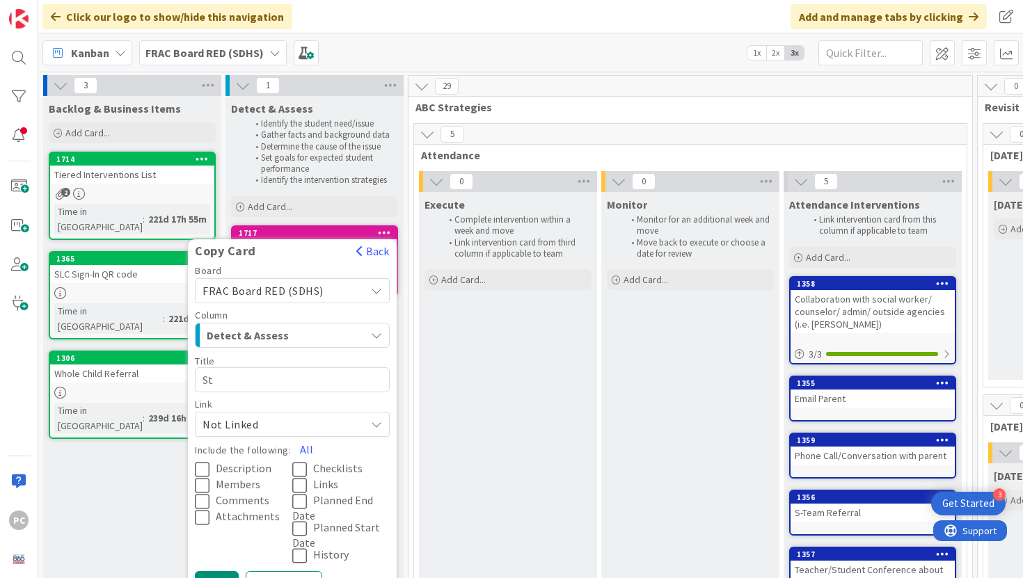
type textarea "S"
type textarea "x"
type textarea "J"
type textarea "x"
type textarea "Jo"
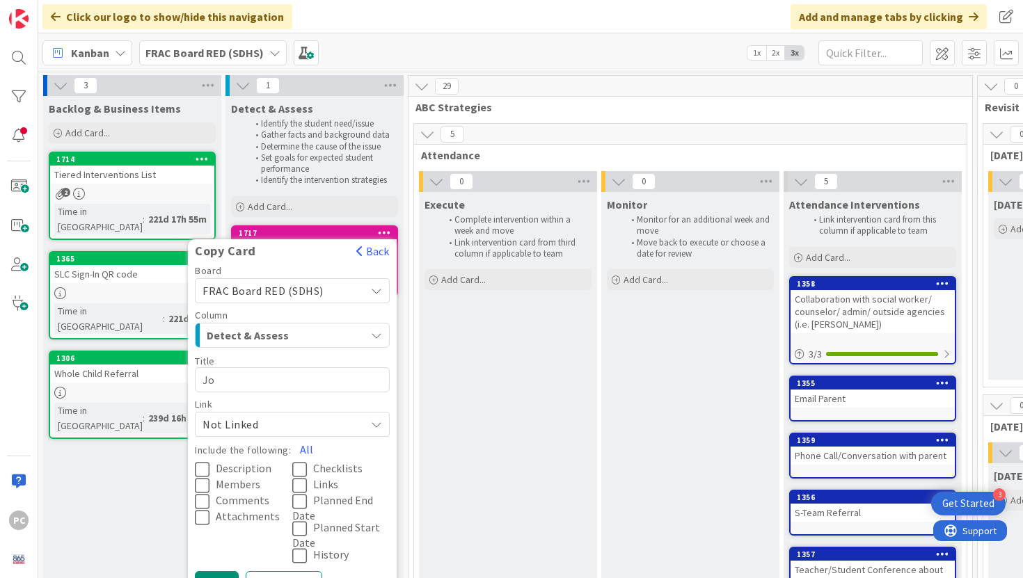
type textarea "x"
type textarea "Joh"
type textarea "x"
type textarea "John"
type textarea "x"
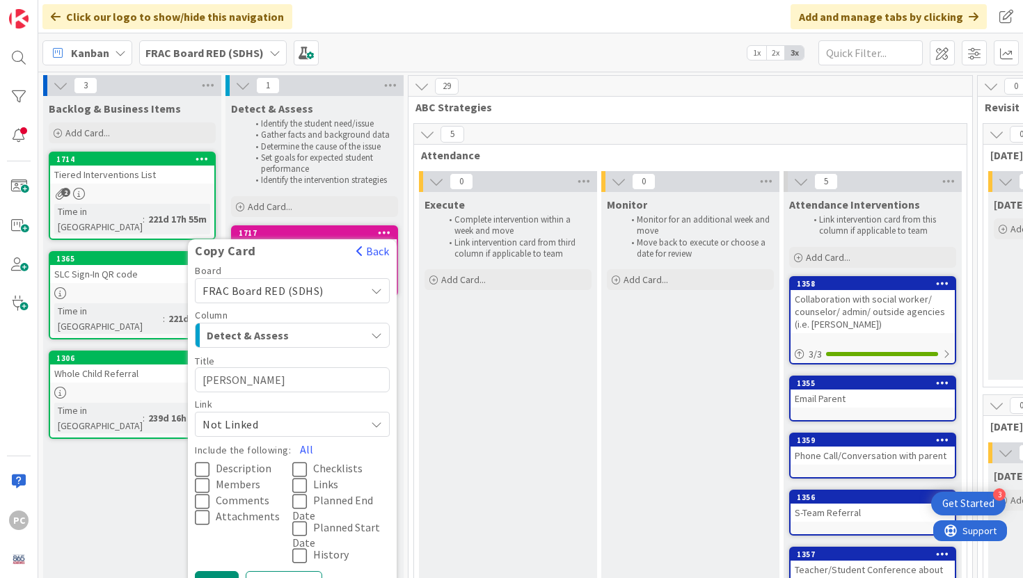
type textarea "John"
type textarea "x"
type textarea "John D"
type textarea "x"
type textarea "John Do"
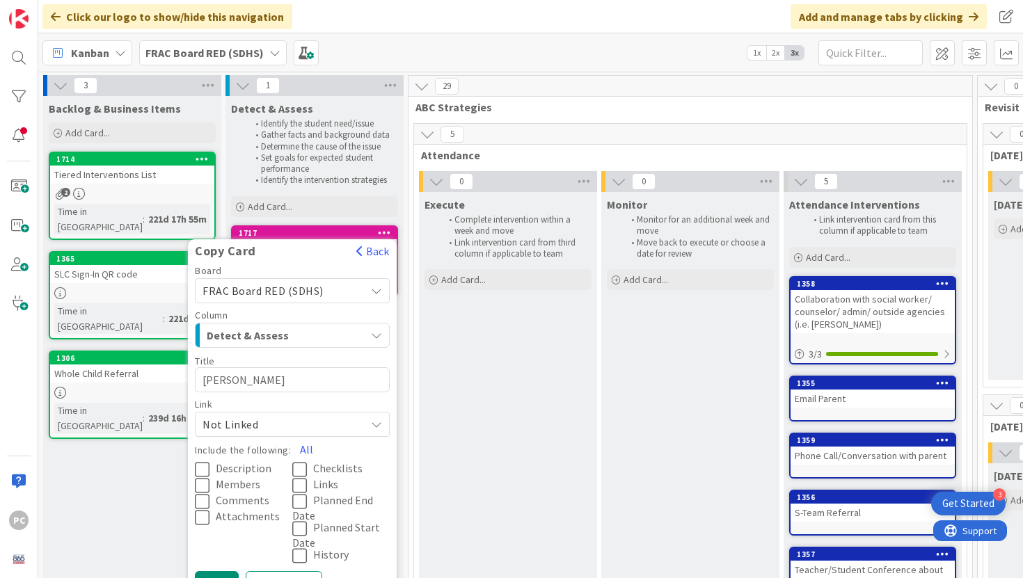
type textarea "x"
type textarea "John Doe"
type textarea "x"
type textarea "John Doe"
type textarea "x"
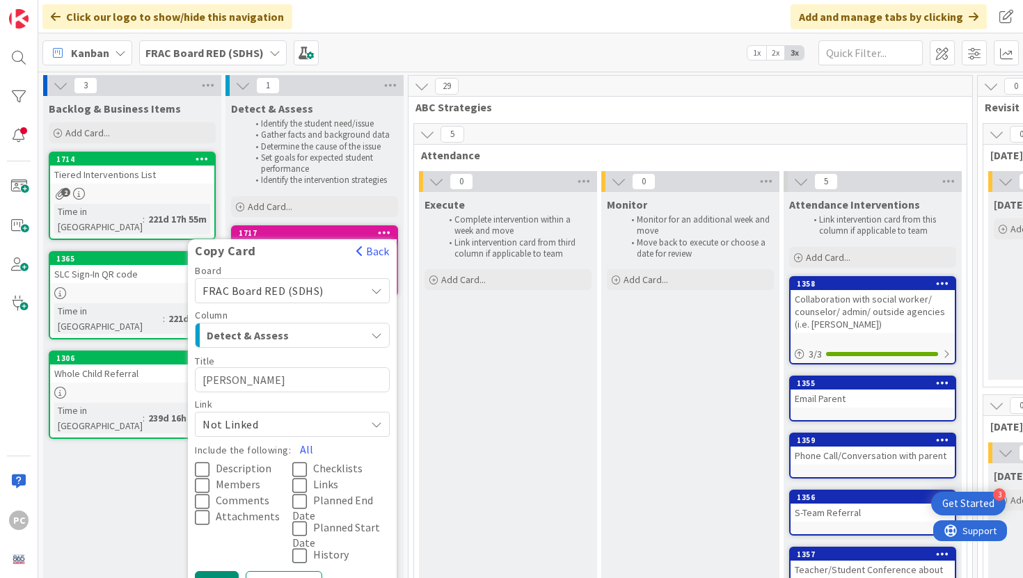
type textarea "John Doe 2"
type textarea "x"
type textarea "John Doe 20"
type textarea "x"
type textarea "John Doe 202"
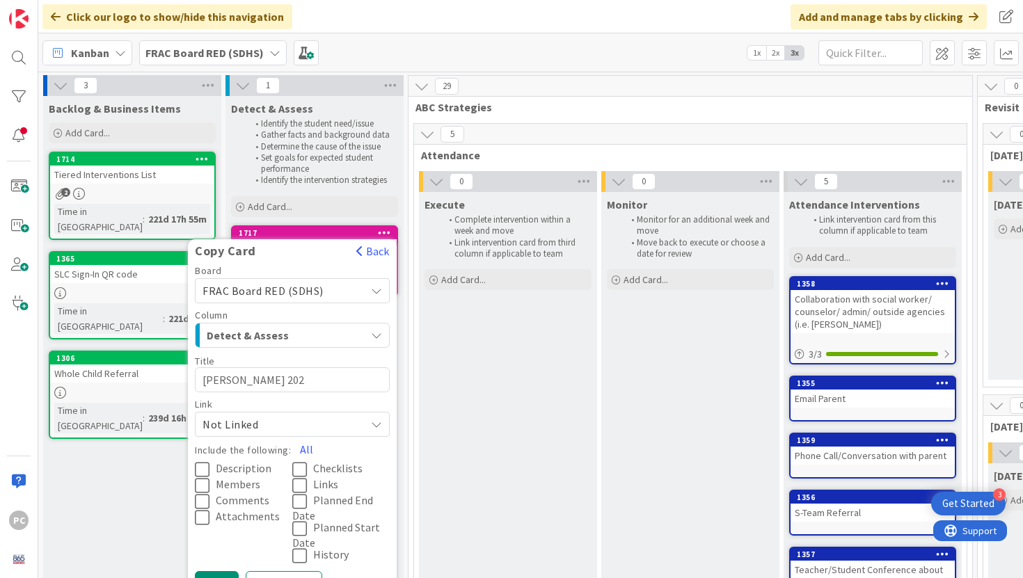
type textarea "x"
type textarea "John Doe 2029"
click at [303, 450] on button "All" at bounding box center [306, 449] width 31 height 25
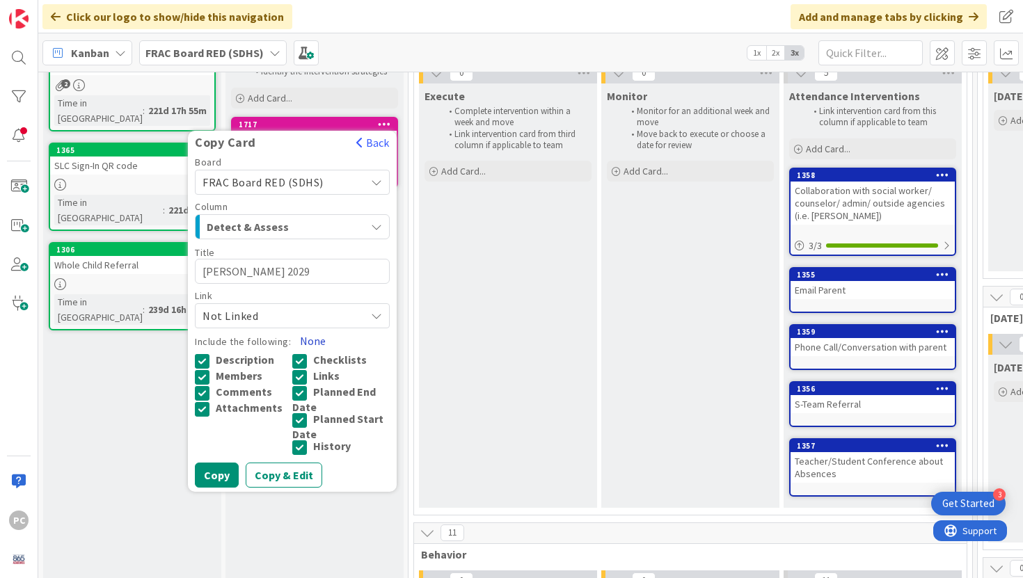
scroll to position [110, 0]
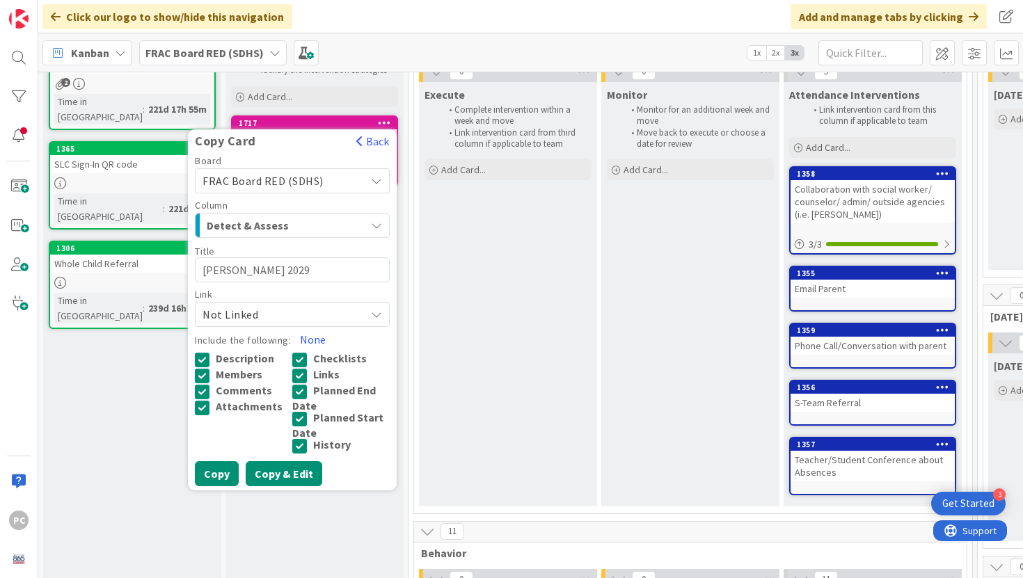
click at [274, 473] on button "Copy & Edit" at bounding box center [284, 473] width 77 height 25
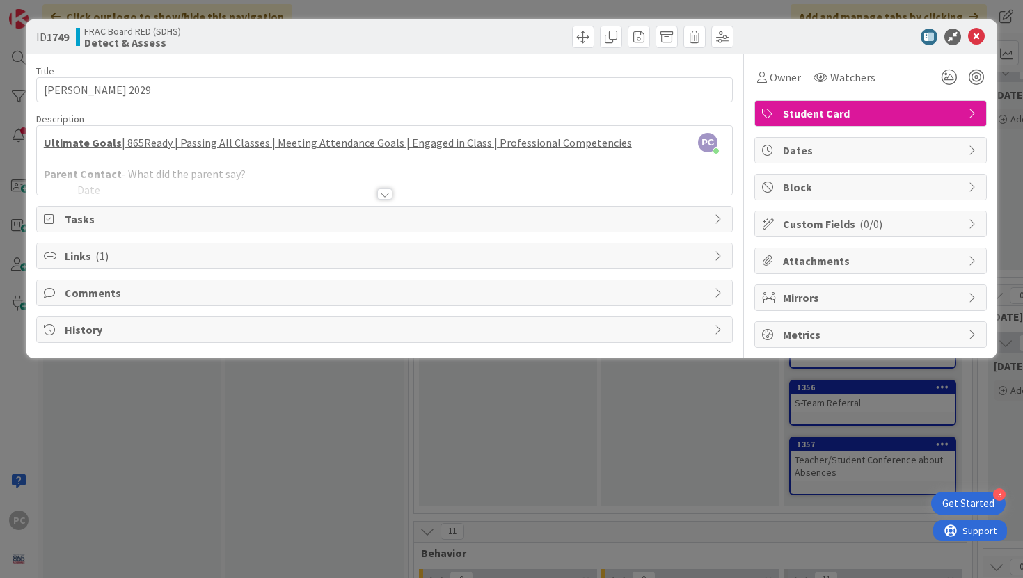
click at [386, 193] on div at bounding box center [384, 194] width 15 height 11
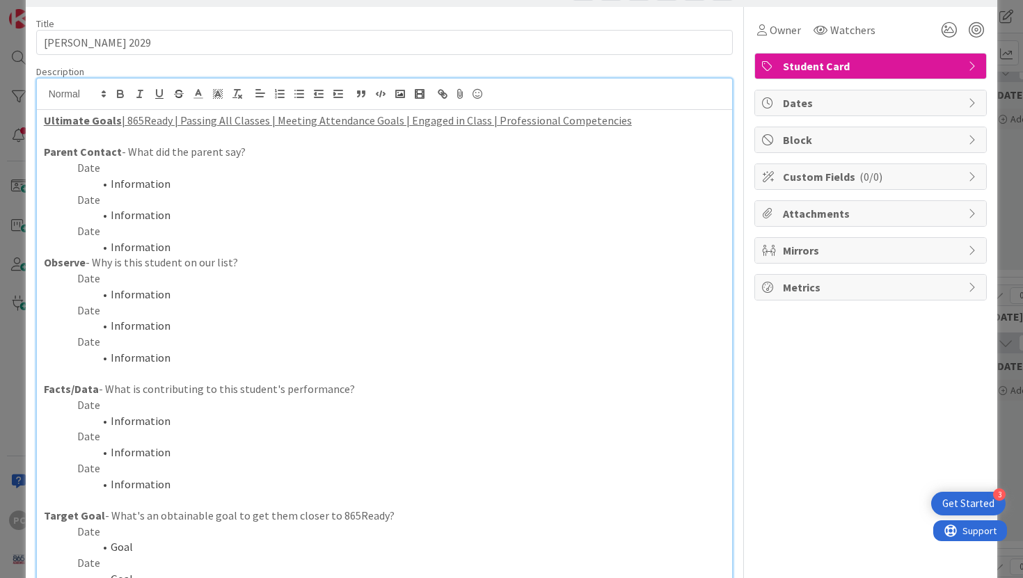
scroll to position [42, 0]
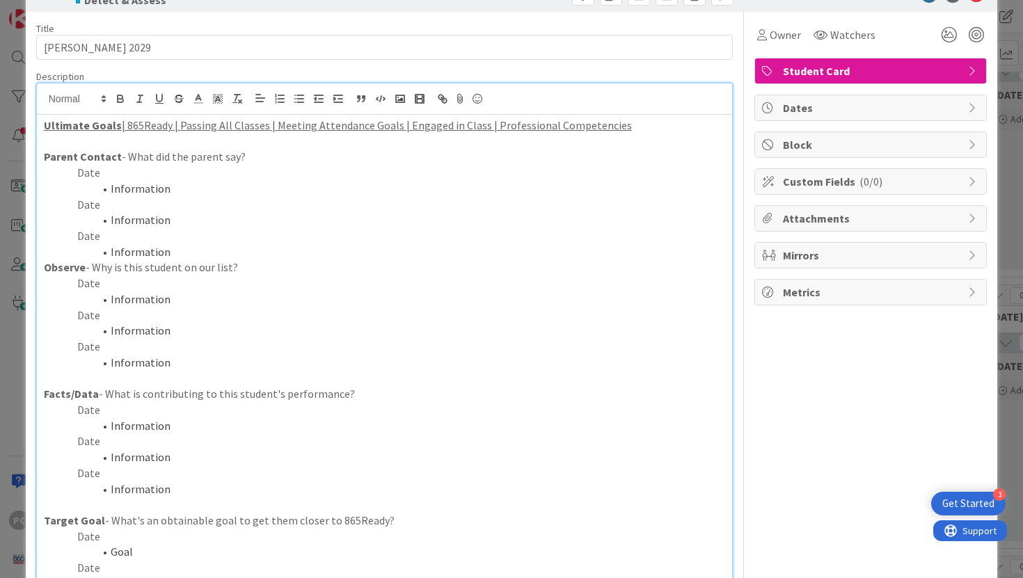
click at [204, 126] on u "| 865Ready | Passing All Classes | Meeting Attendance Goals | Engaged in Class …" at bounding box center [377, 125] width 510 height 14
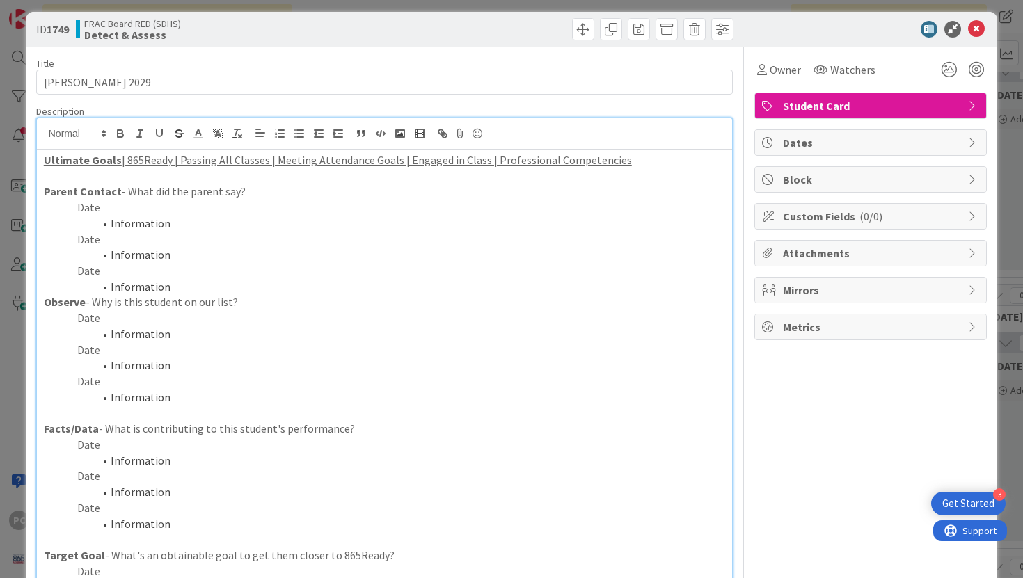
scroll to position [0, 0]
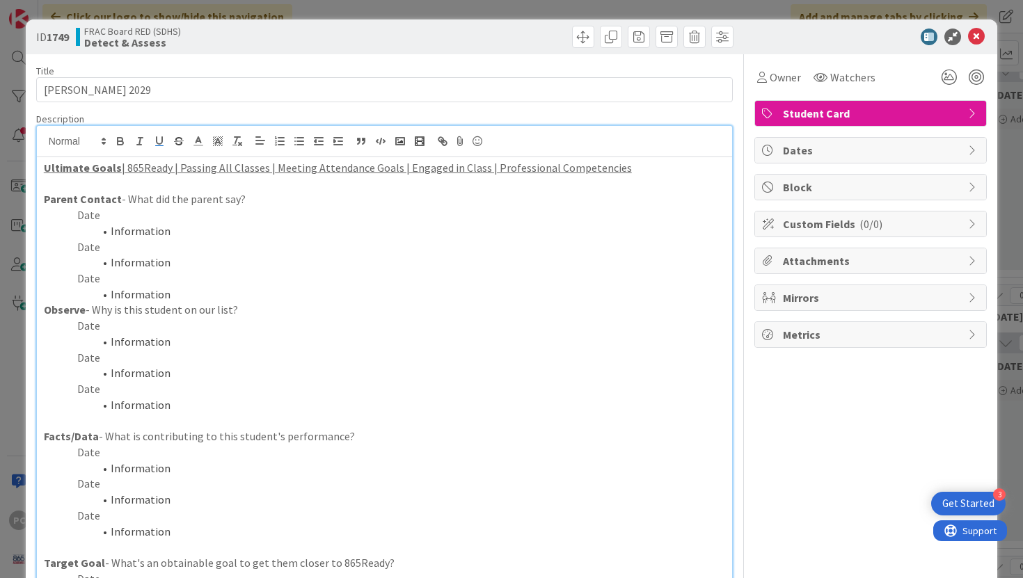
click at [111, 217] on p "Date" at bounding box center [385, 215] width 682 height 16
click at [159, 228] on li "Information" at bounding box center [393, 231] width 665 height 16
type textarea "x"
click at [980, 38] on icon at bounding box center [976, 37] width 17 height 17
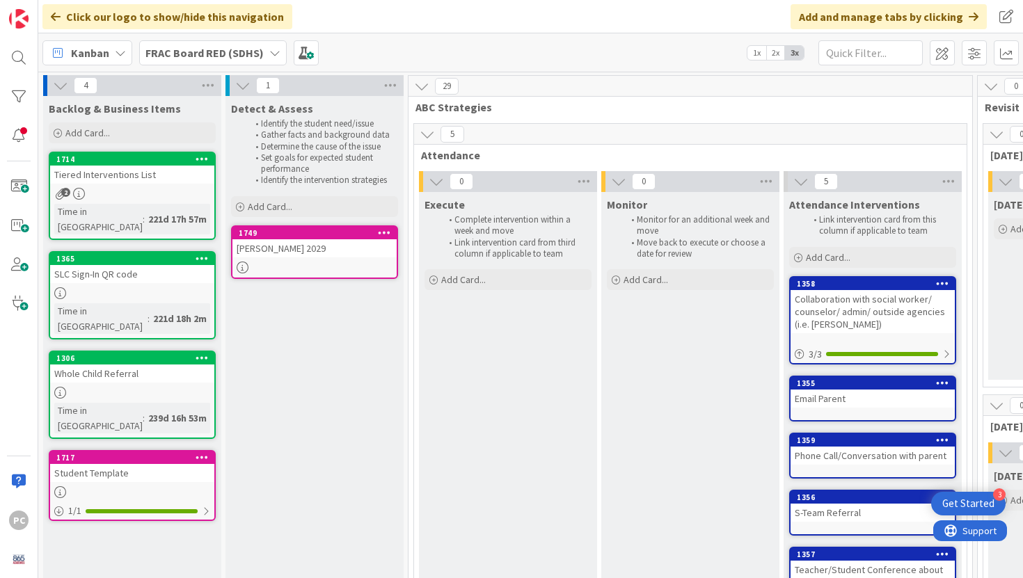
click at [115, 265] on div "SLC Sign-In QR code" at bounding box center [132, 274] width 164 height 18
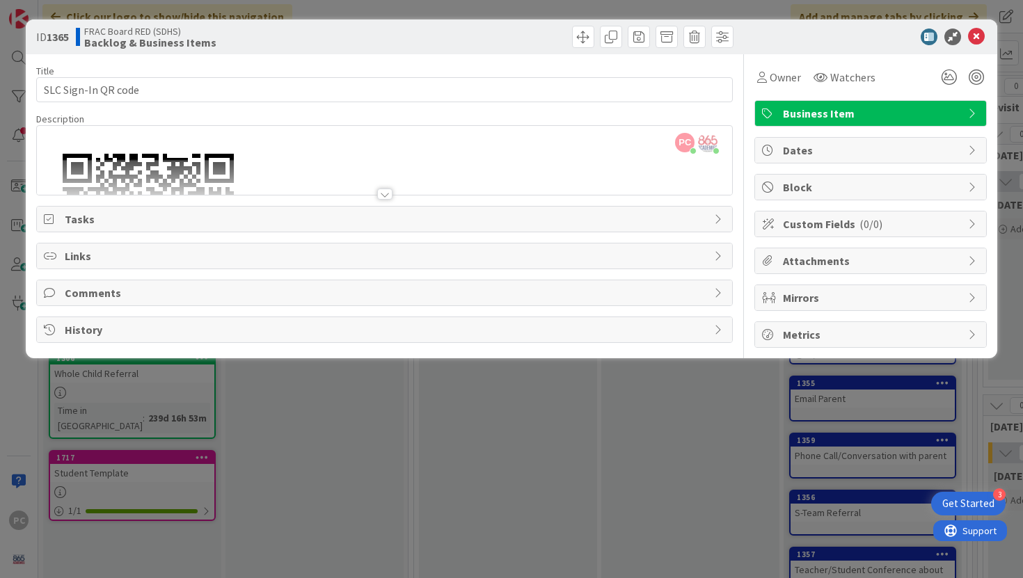
click at [383, 189] on div at bounding box center [384, 194] width 15 height 11
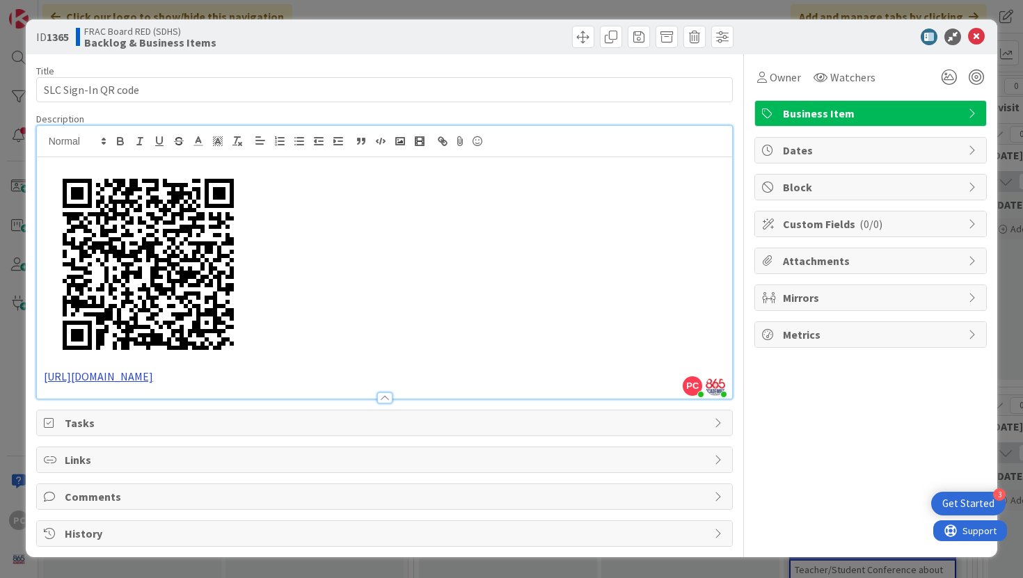
click at [146, 372] on link "https://tinyurl.com/SDHSSLC" at bounding box center [98, 377] width 109 height 14
click at [147, 403] on link "https://tinyurl.com/SDHSSLC" at bounding box center [102, 404] width 95 height 18
click at [978, 35] on icon at bounding box center [976, 37] width 17 height 17
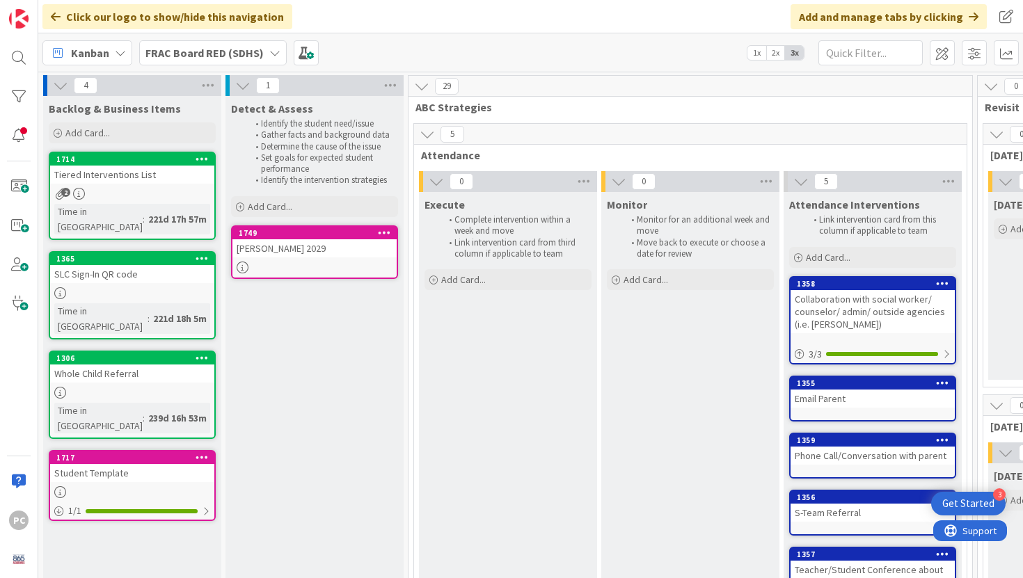
click at [157, 365] on div "Whole Child Referral" at bounding box center [132, 374] width 164 height 18
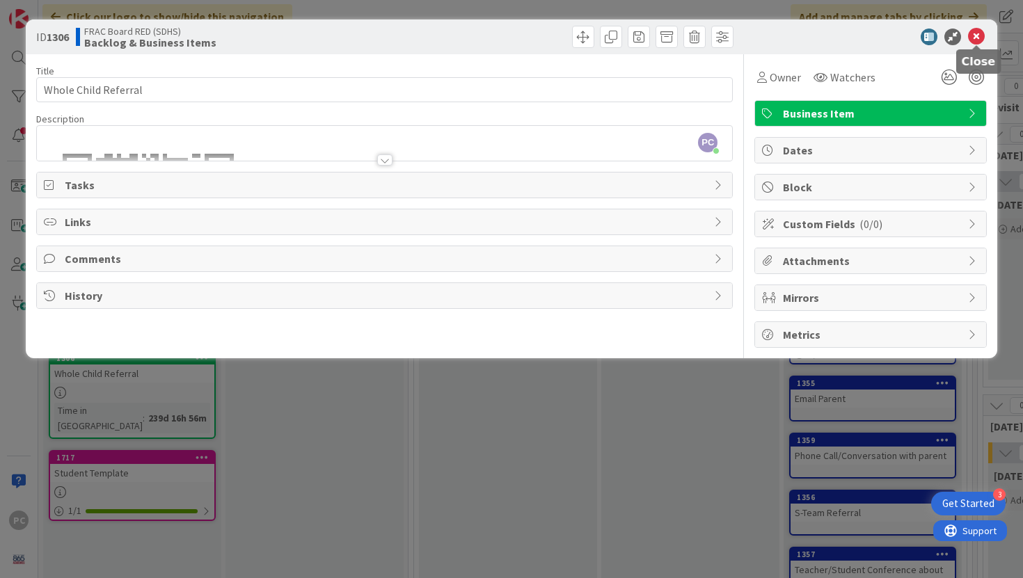
click at [972, 32] on icon at bounding box center [976, 37] width 17 height 17
